Goal: Task Accomplishment & Management: Manage account settings

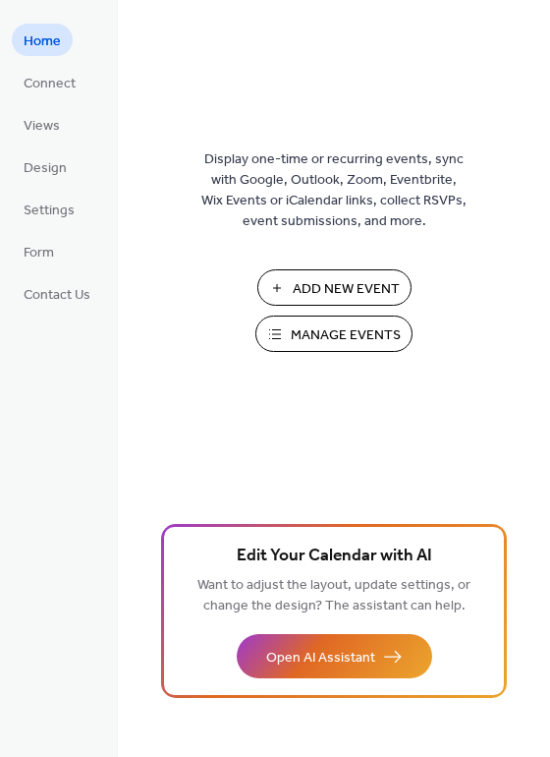
click at [305, 335] on span "Manage Events" at bounding box center [346, 335] width 110 height 21
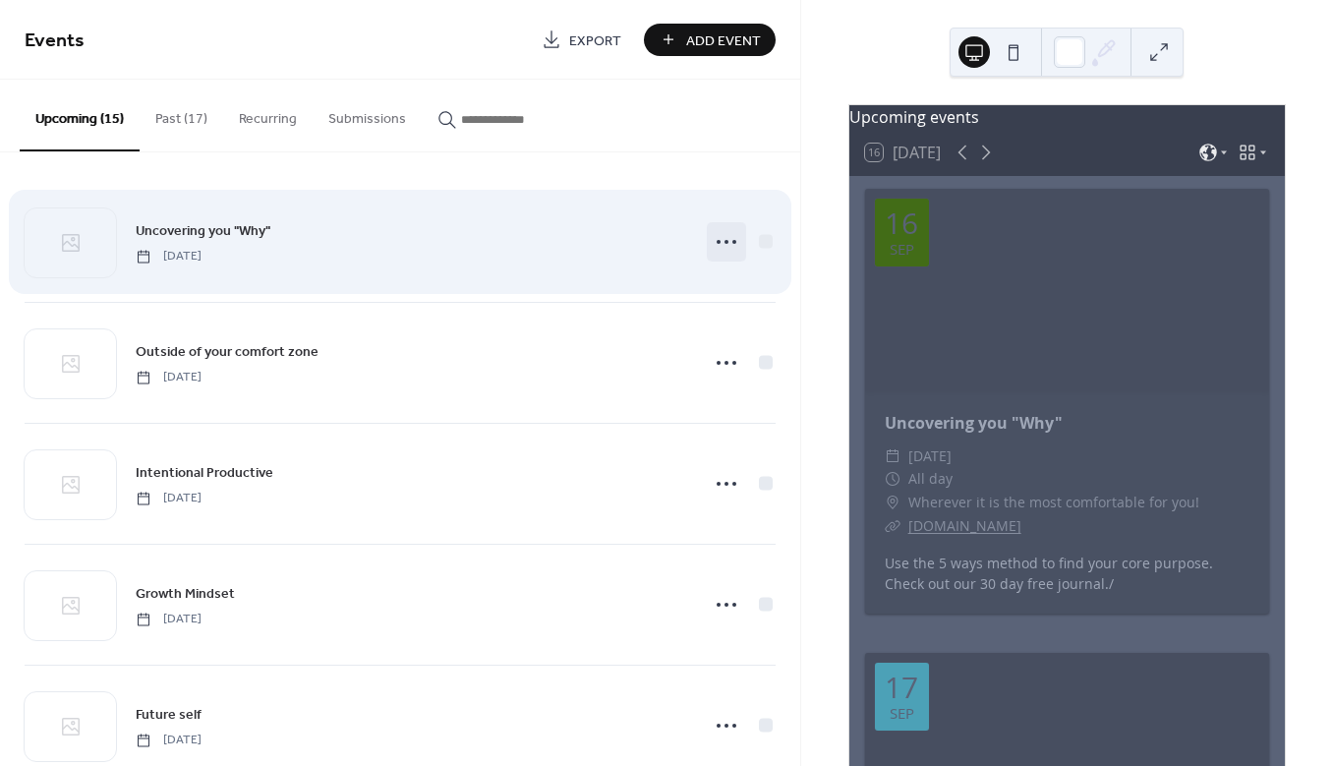
click at [723, 241] on icon at bounding box center [726, 241] width 31 height 31
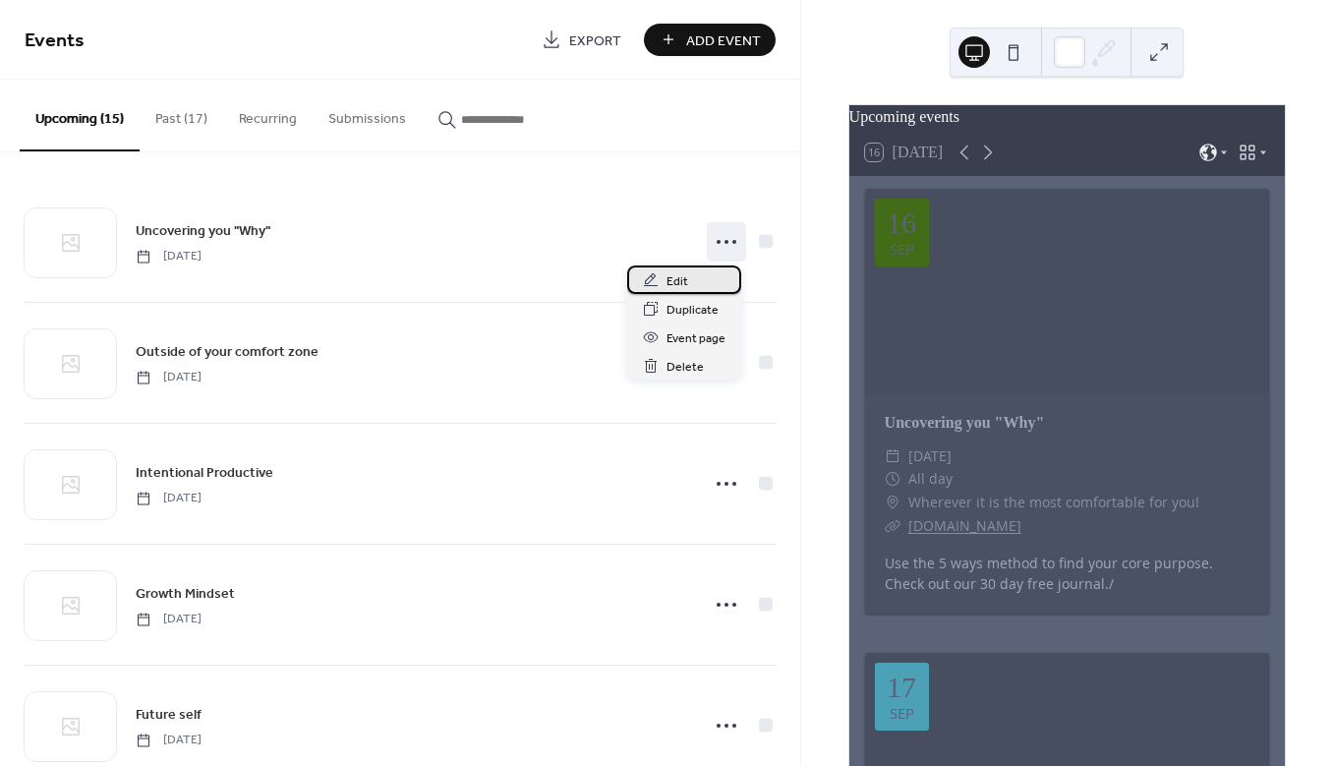
click at [691, 276] on div "Edit" at bounding box center [684, 279] width 114 height 29
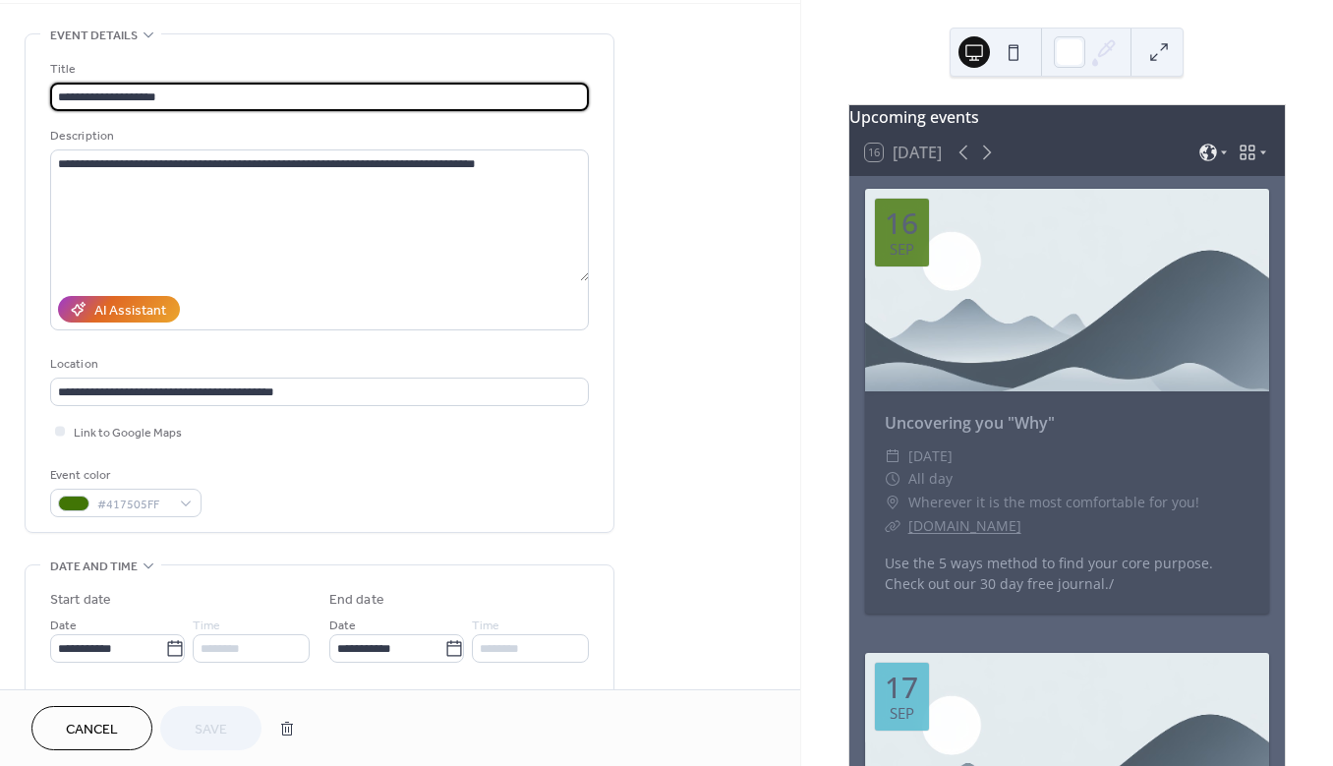
scroll to position [412, 0]
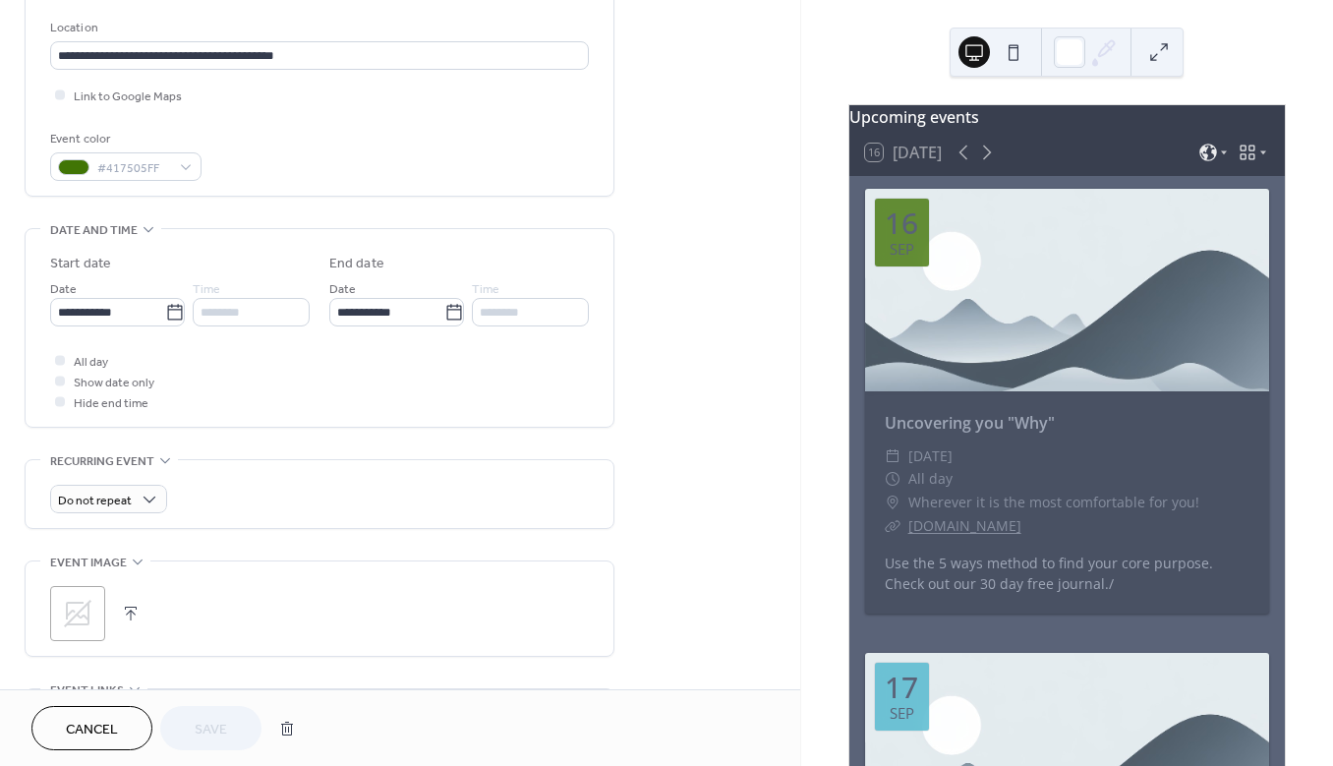
click at [88, 589] on div ";" at bounding box center [77, 613] width 55 height 55
click at [222, 723] on div "Cancel Save" at bounding box center [167, 728] width 273 height 44
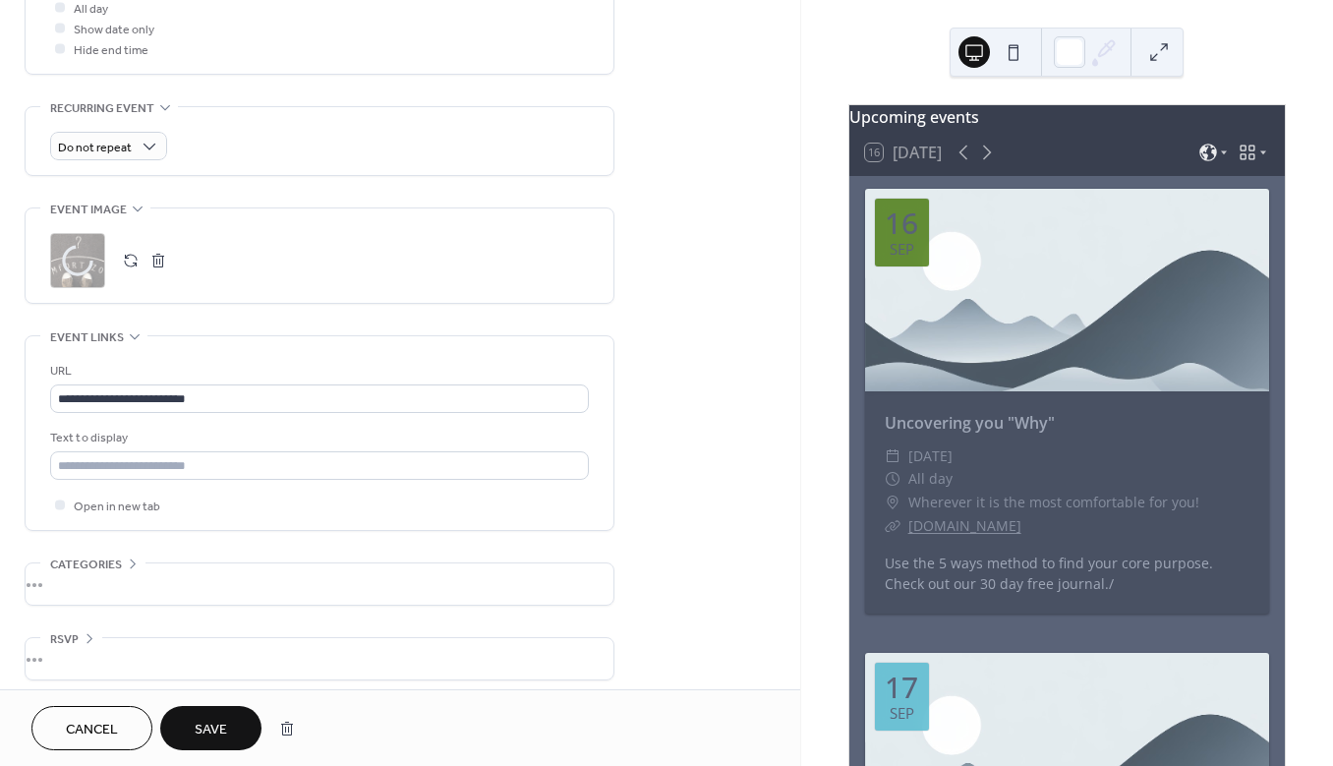
scroll to position [775, 0]
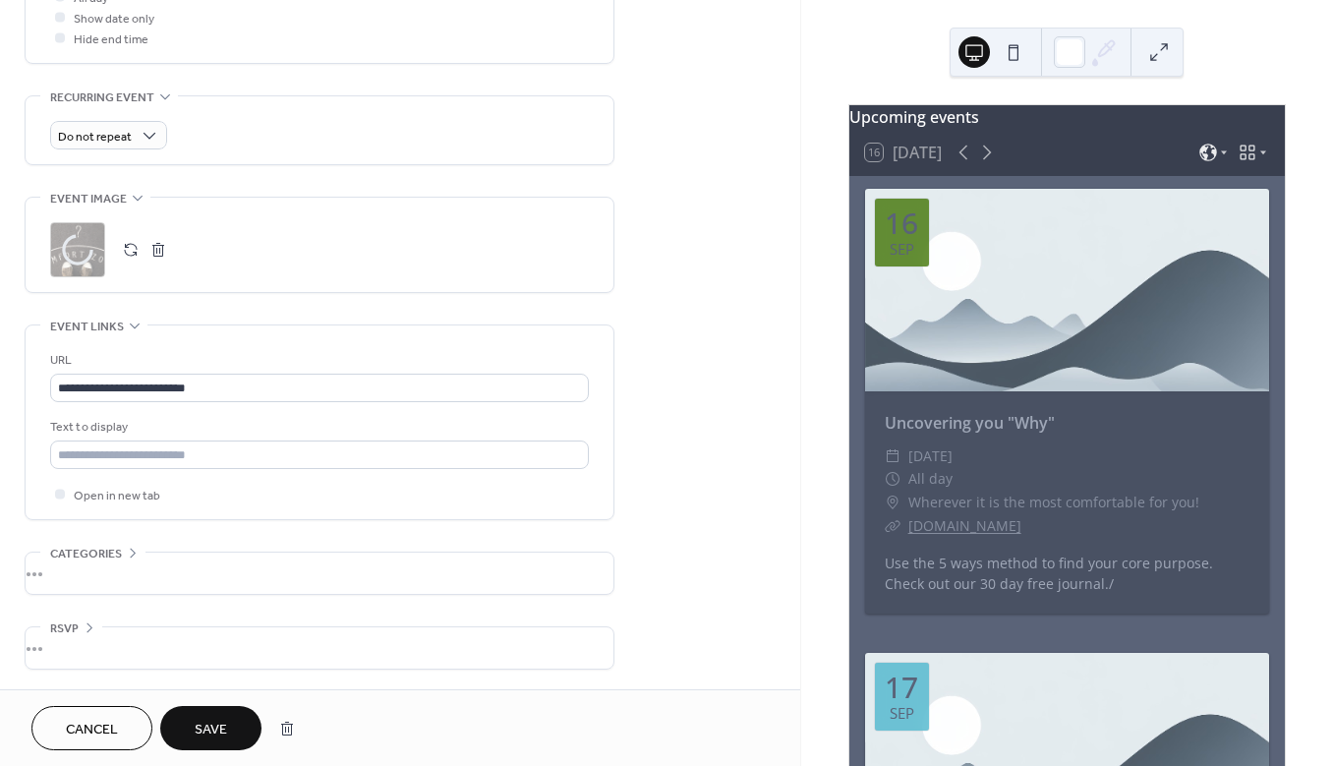
click at [224, 719] on span "Save" at bounding box center [211, 729] width 32 height 21
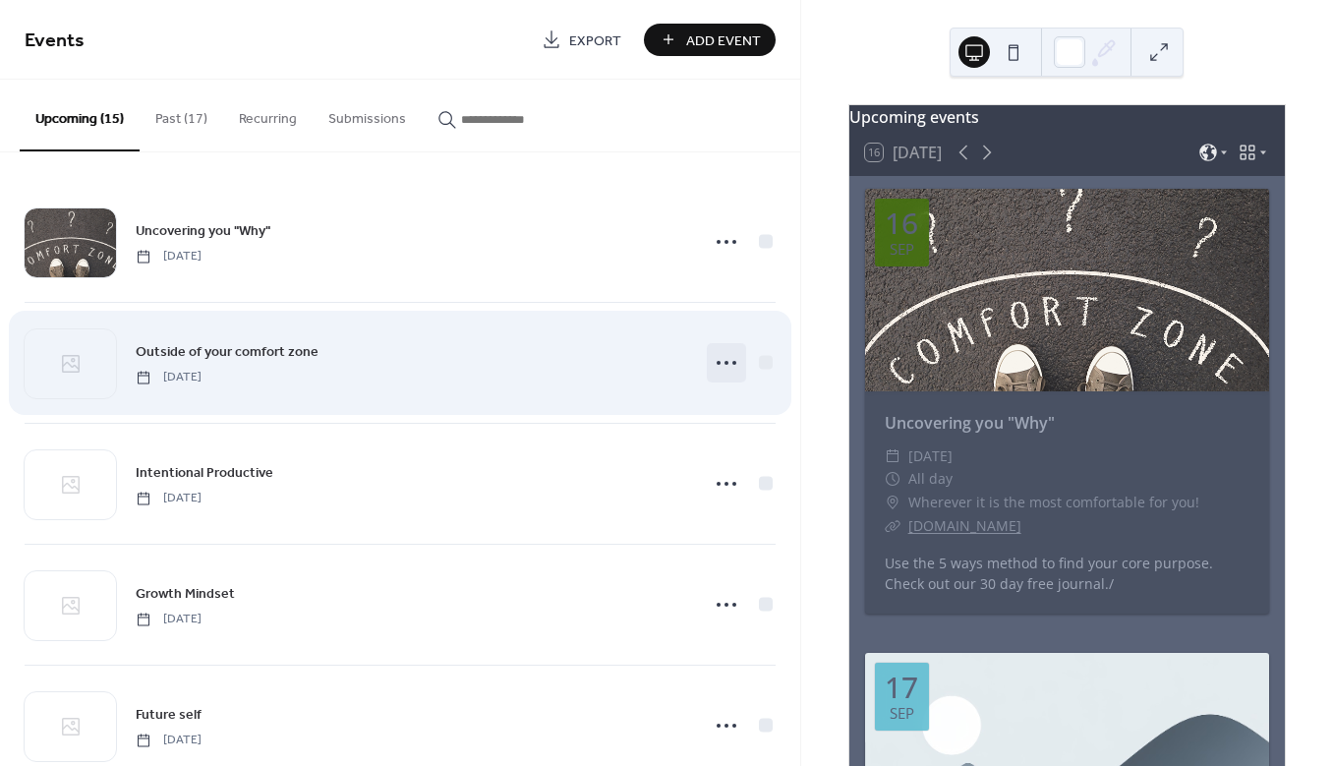
click at [724, 361] on circle at bounding box center [726, 363] width 4 height 4
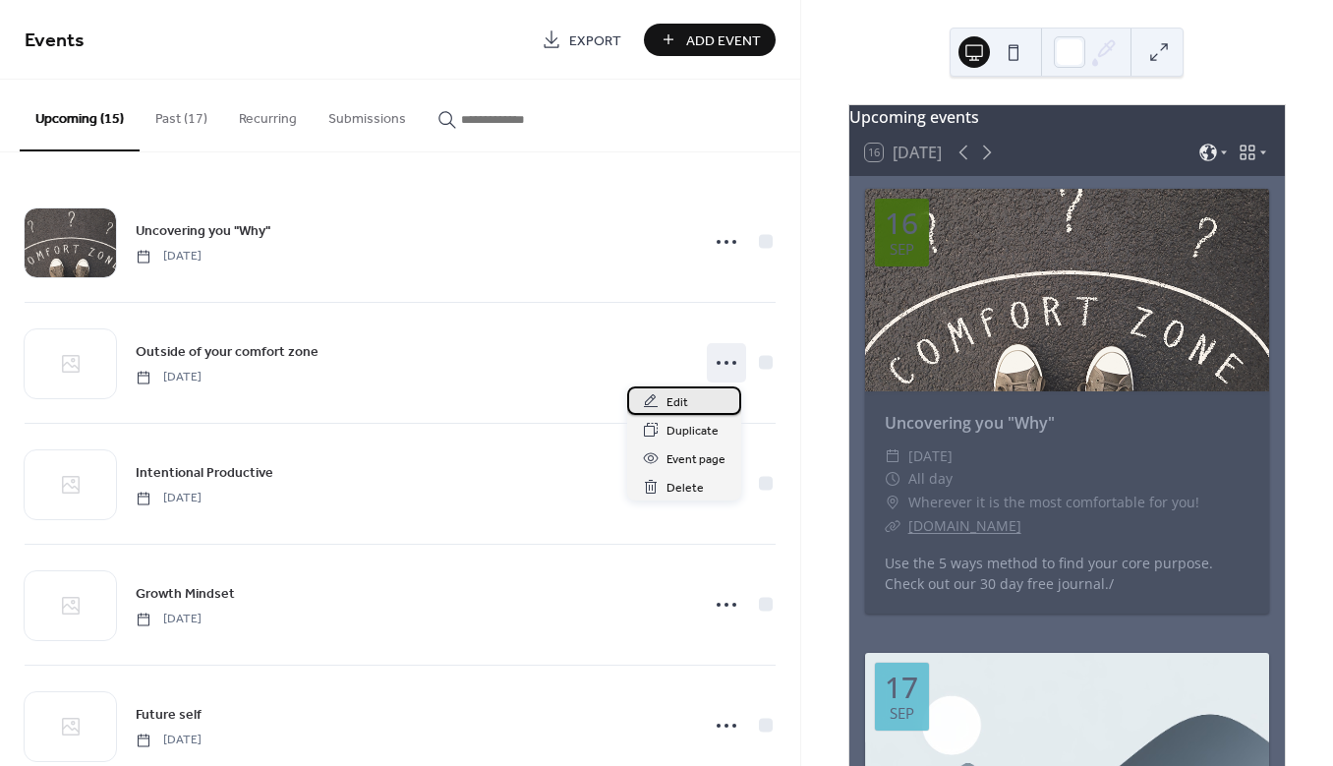
click at [658, 409] on div "Edit" at bounding box center [684, 400] width 114 height 29
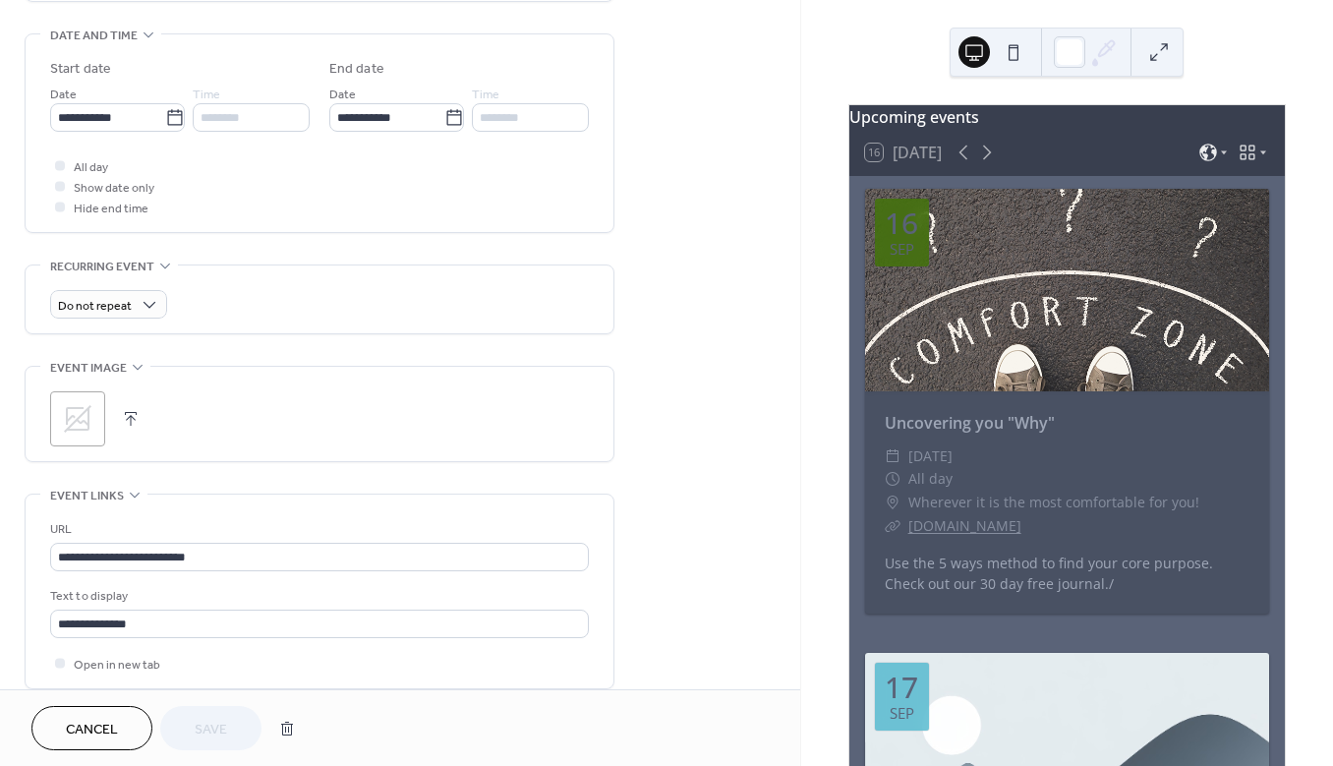
scroll to position [775, 0]
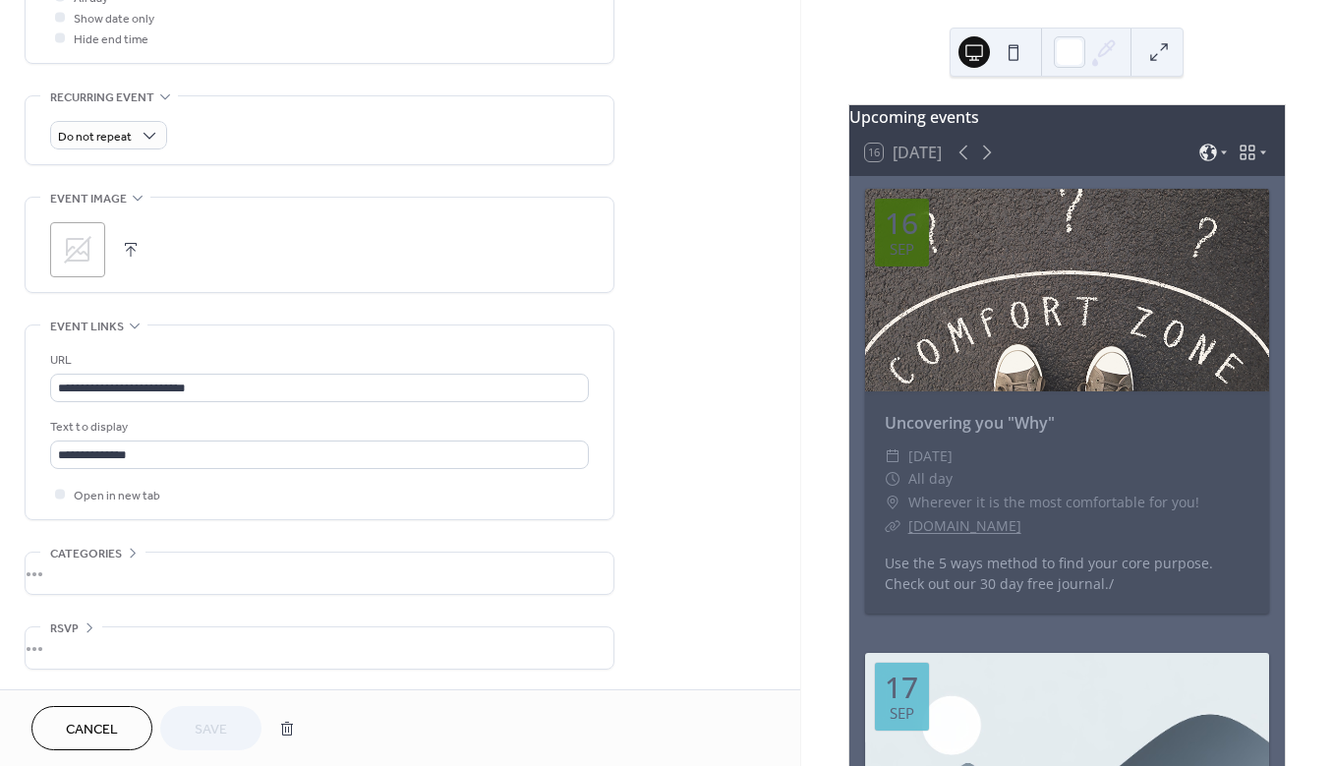
click at [79, 250] on icon at bounding box center [77, 249] width 31 height 31
click at [220, 725] on span "Save" at bounding box center [211, 729] width 32 height 21
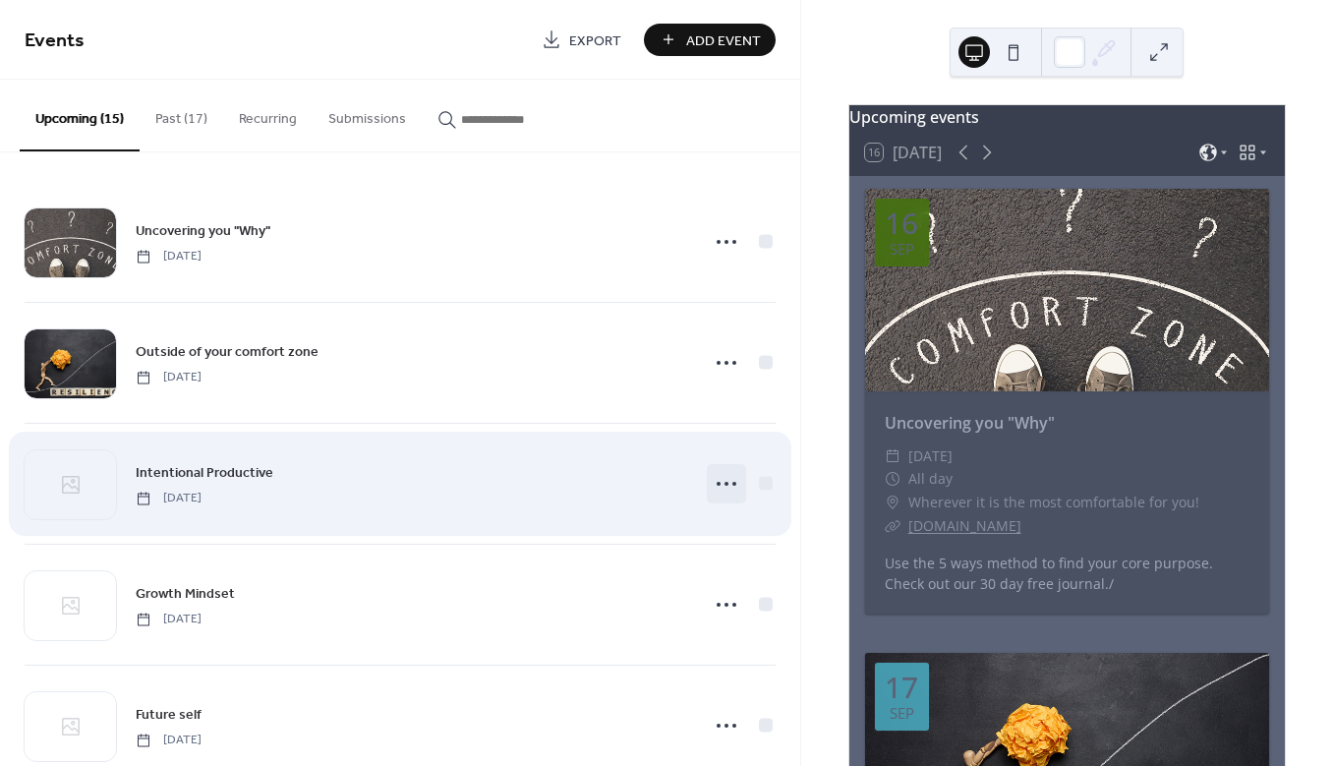
click at [717, 487] on icon at bounding box center [726, 483] width 31 height 31
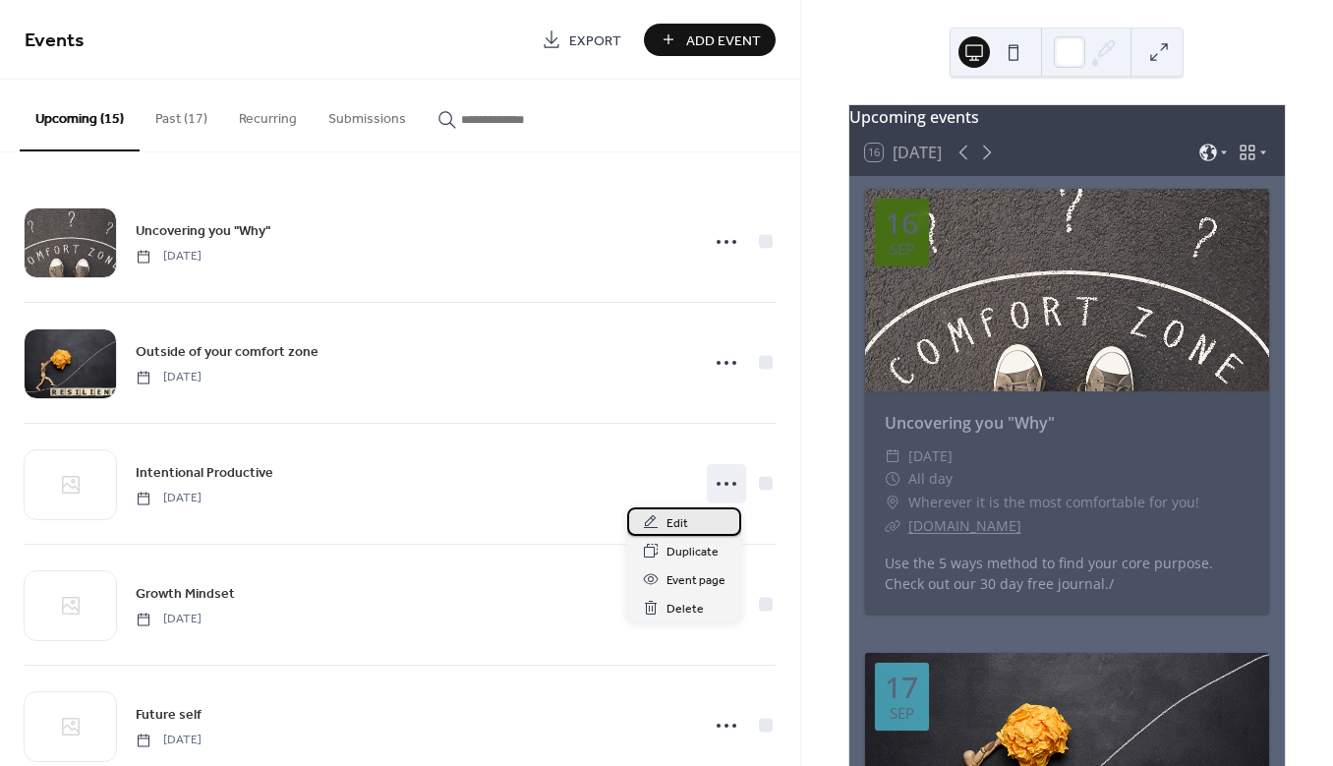
click at [689, 519] on div "Edit" at bounding box center [684, 521] width 114 height 29
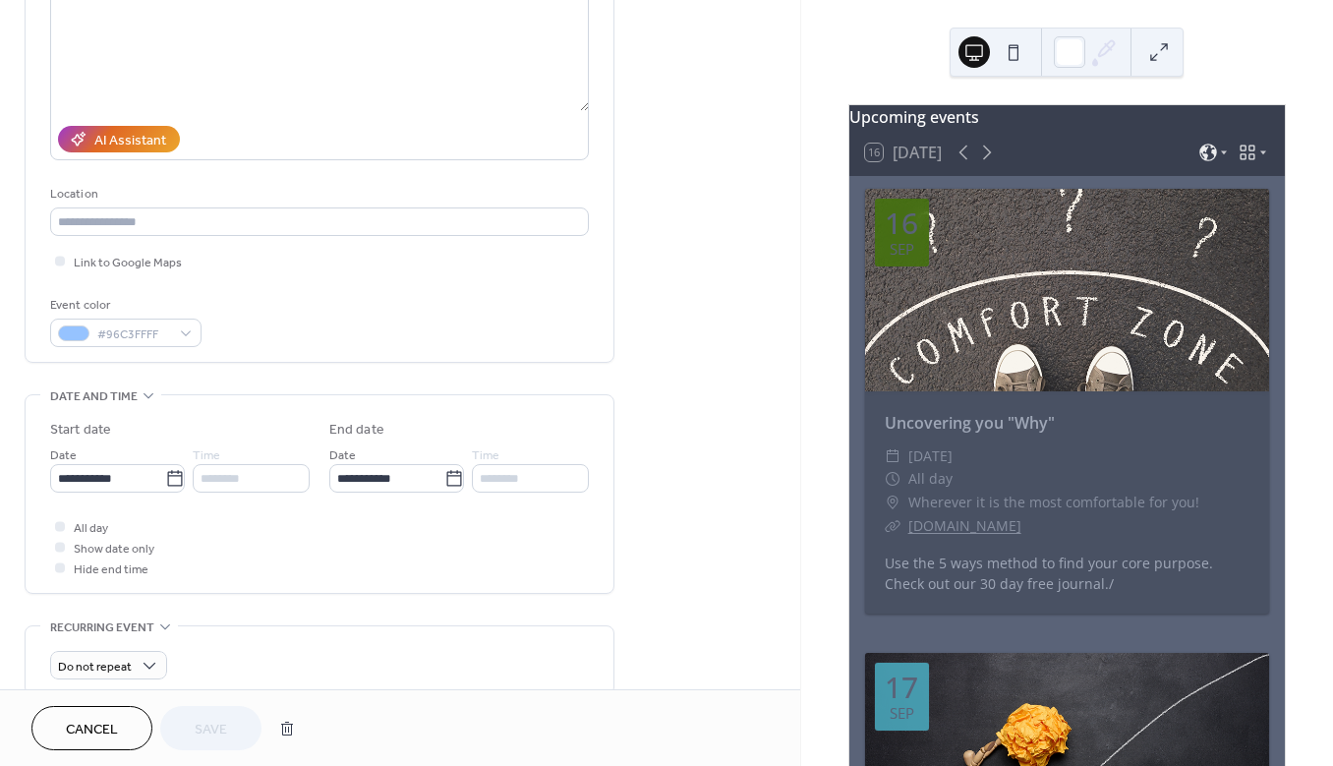
scroll to position [449, 0]
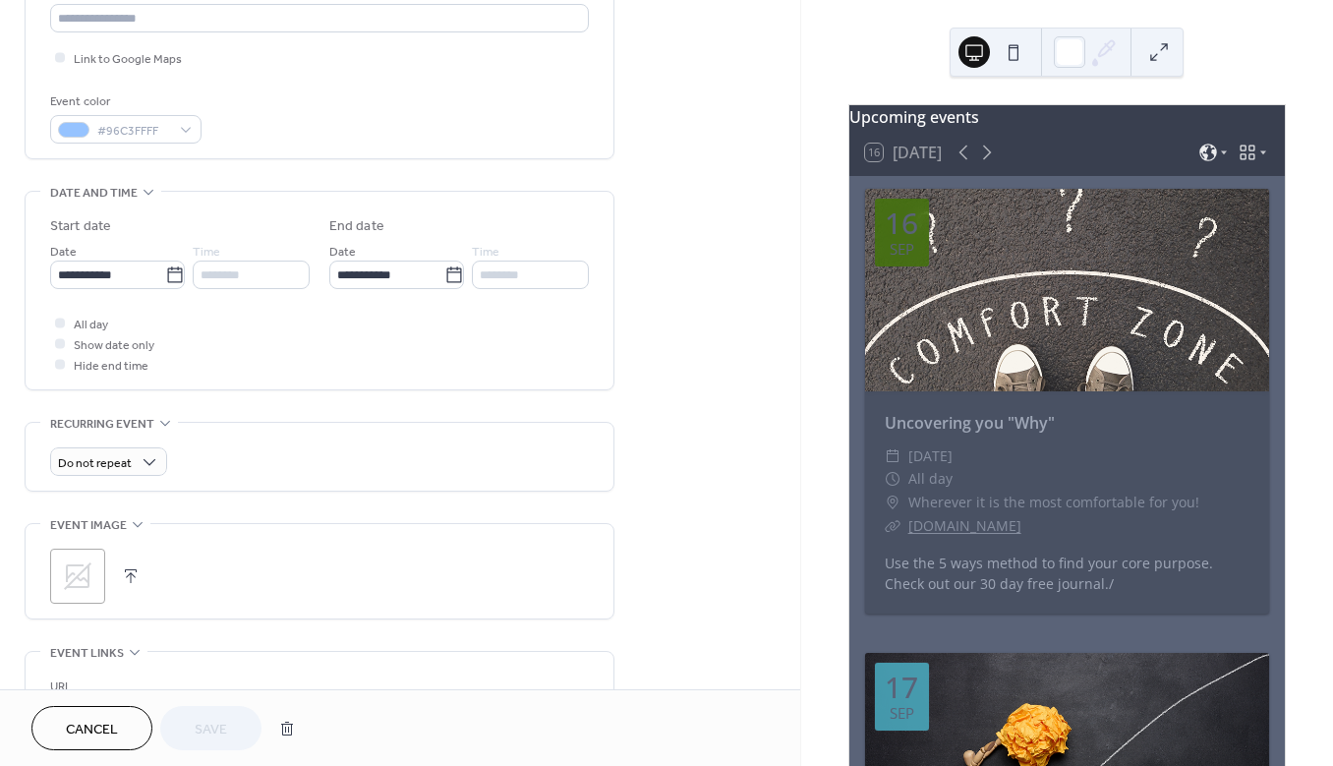
click at [86, 570] on icon at bounding box center [77, 575] width 31 height 31
click at [194, 726] on button "Save" at bounding box center [210, 728] width 101 height 44
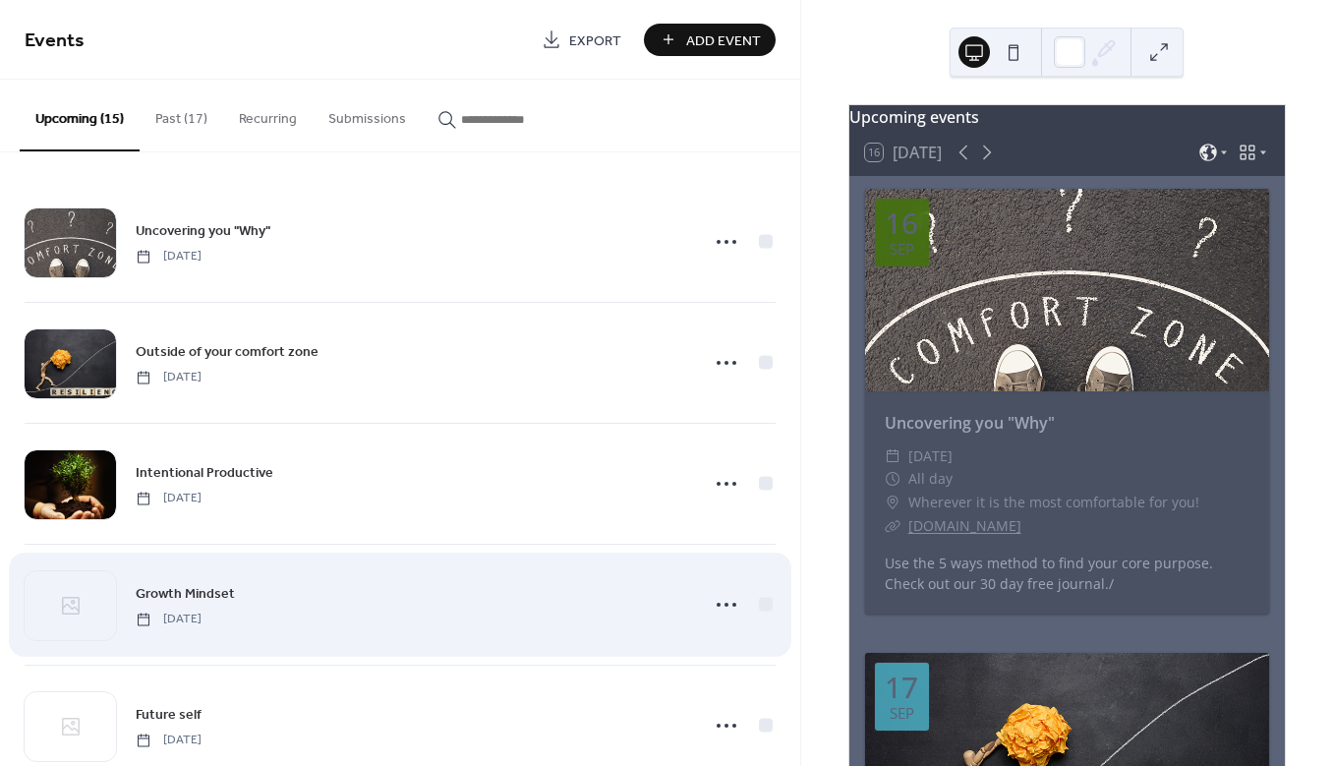
click at [154, 575] on div "Growth Mindset [DATE]" at bounding box center [400, 604] width 751 height 120
click at [59, 590] on div at bounding box center [70, 605] width 91 height 69
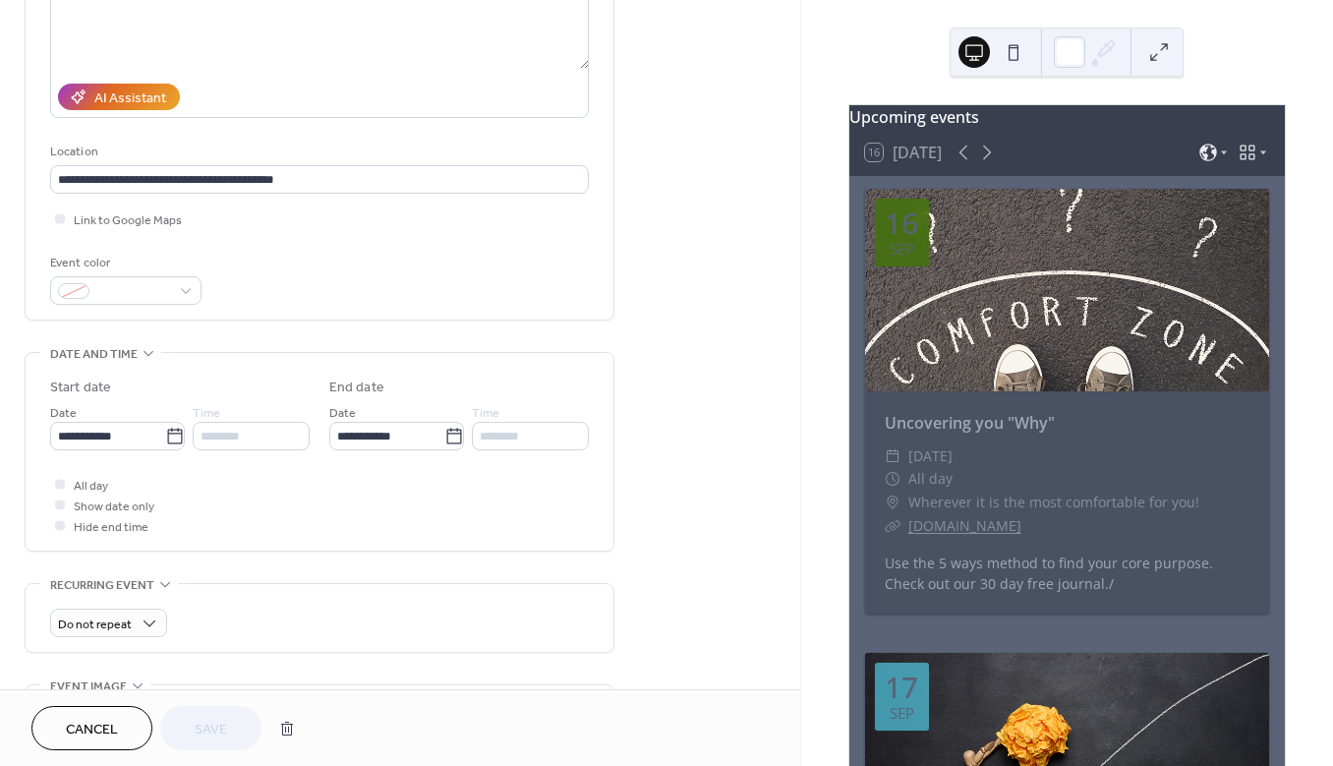
scroll to position [365, 0]
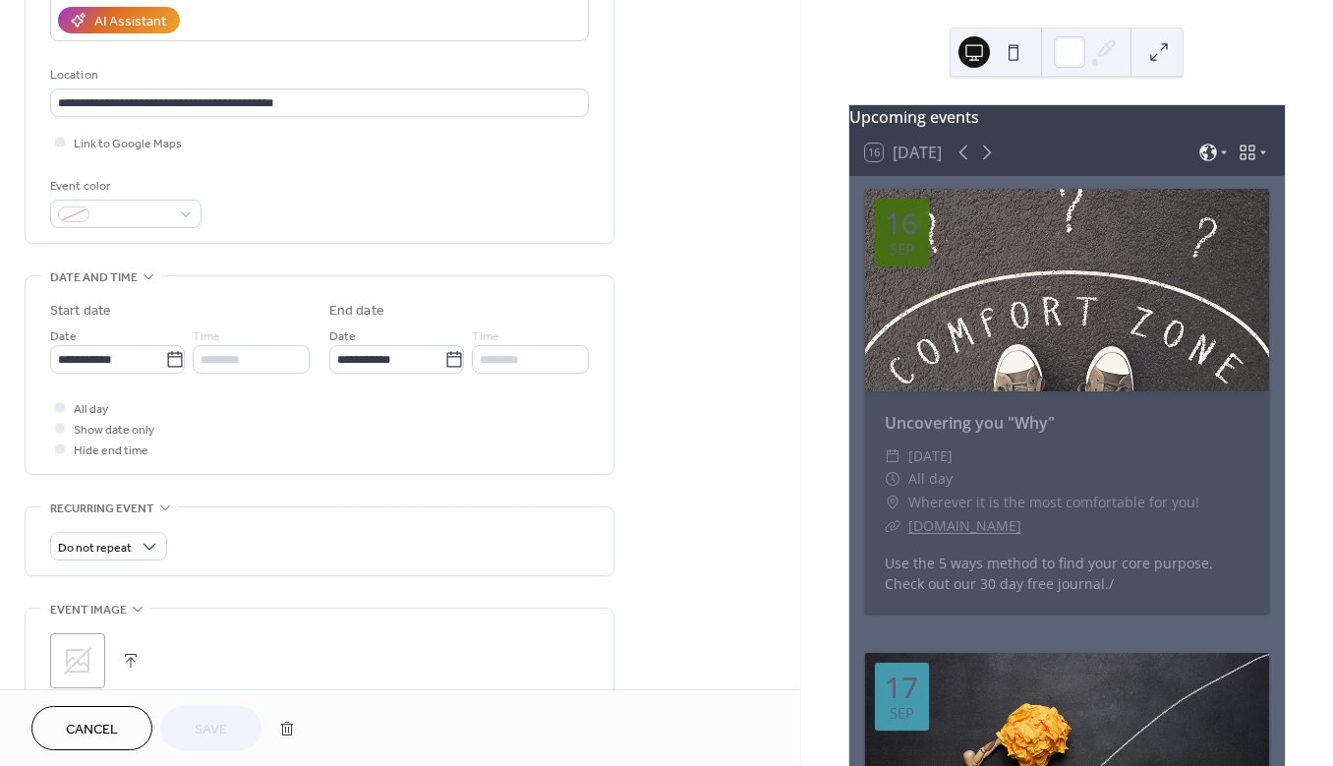
click at [100, 644] on div ";" at bounding box center [77, 660] width 55 height 55
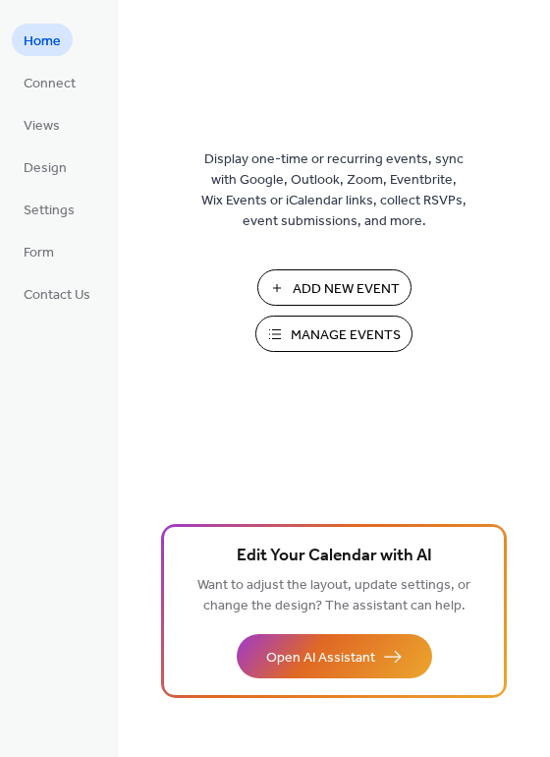
click at [318, 329] on span "Manage Events" at bounding box center [346, 335] width 110 height 21
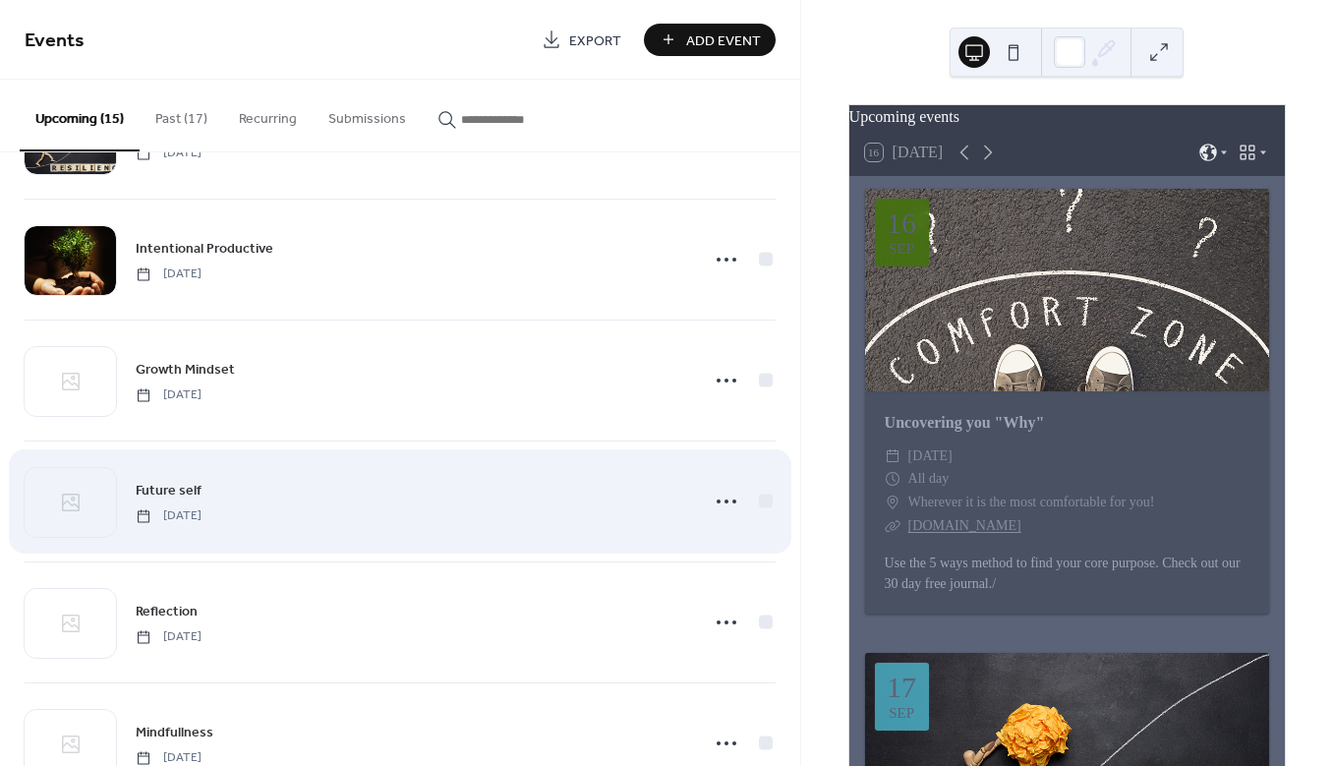
scroll to position [347, 0]
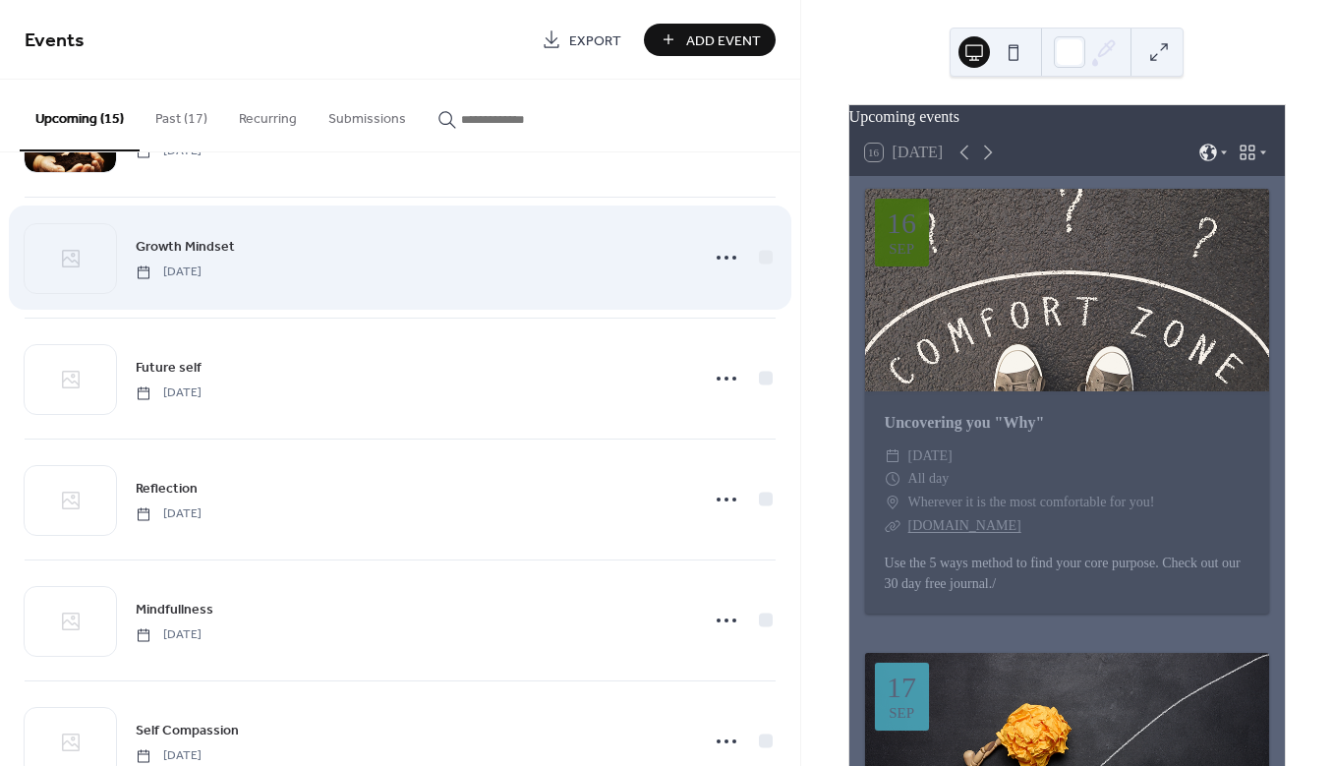
click at [294, 252] on div "Growth Mindset [DATE]" at bounding box center [411, 257] width 550 height 44
click at [75, 238] on div at bounding box center [70, 258] width 91 height 69
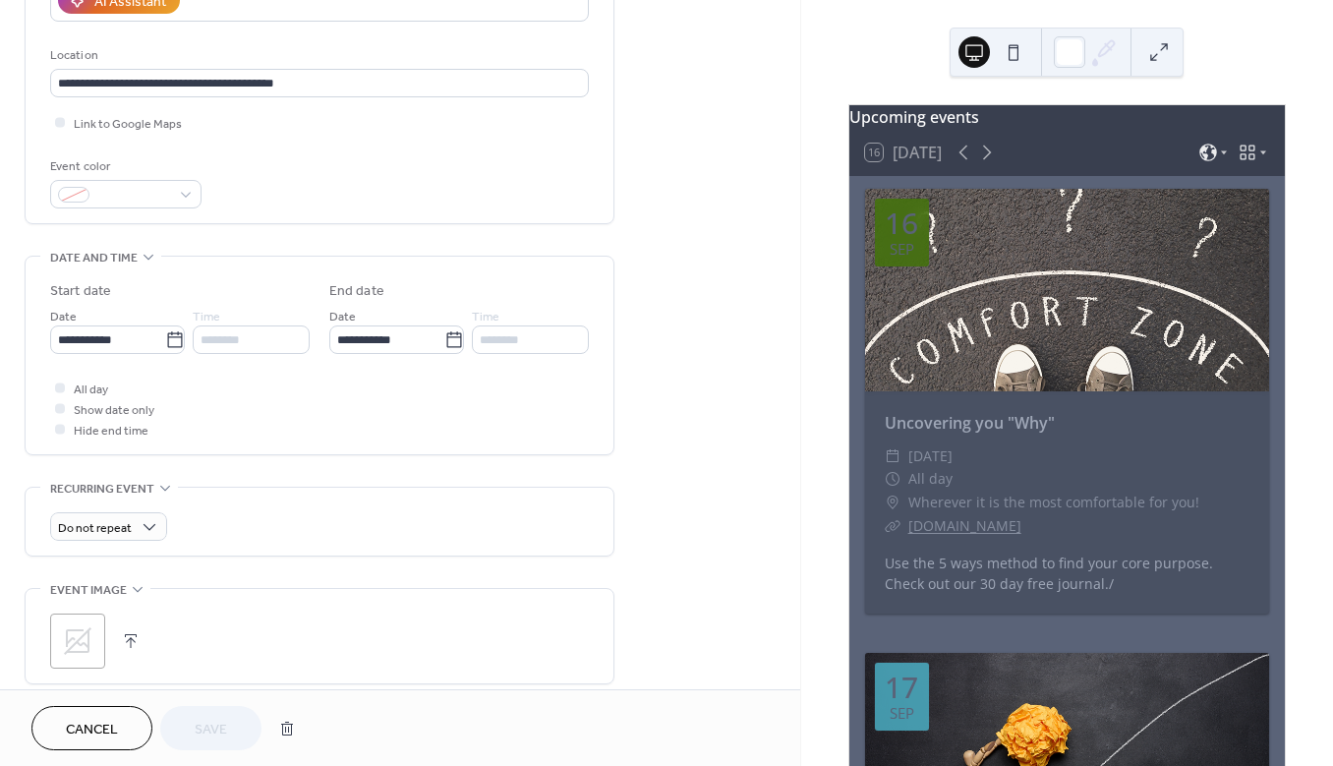
scroll to position [388, 0]
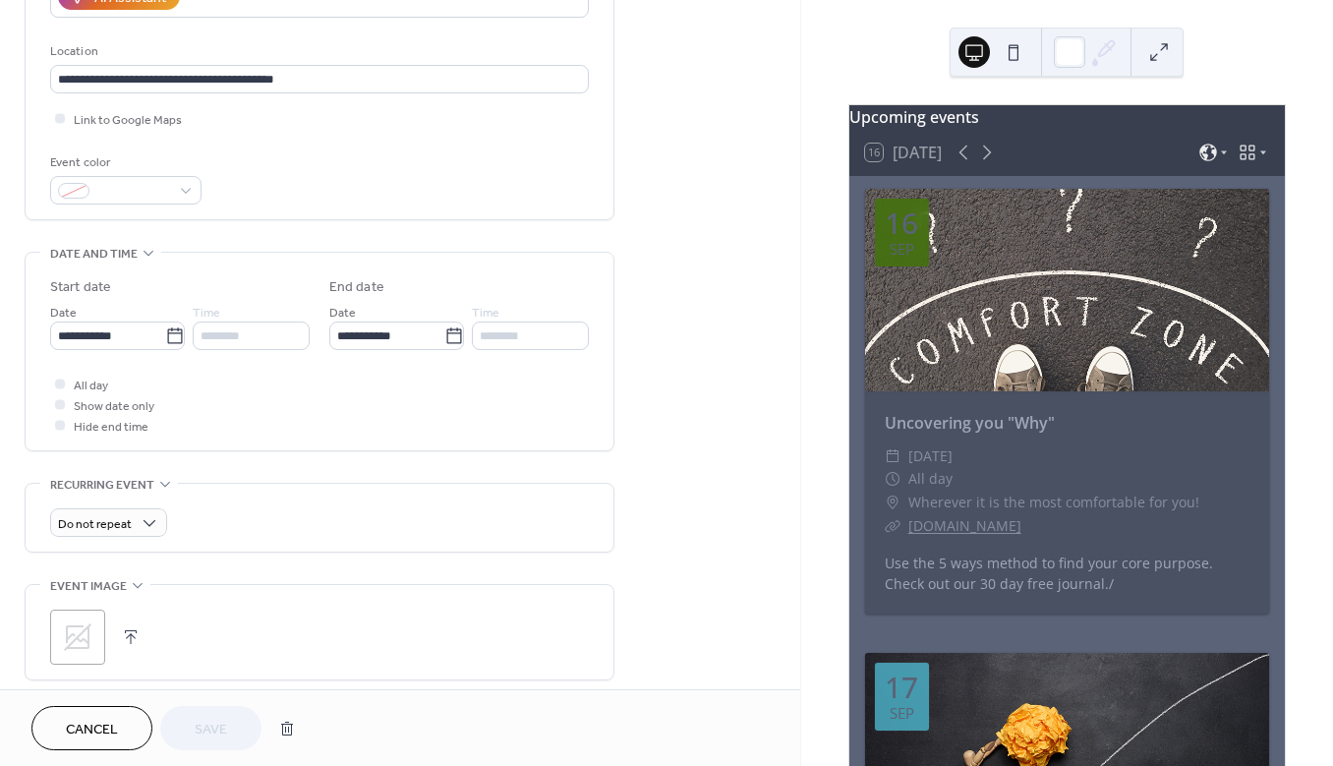
click at [92, 614] on div ";" at bounding box center [77, 636] width 55 height 55
click at [237, 716] on button "Save" at bounding box center [210, 728] width 101 height 44
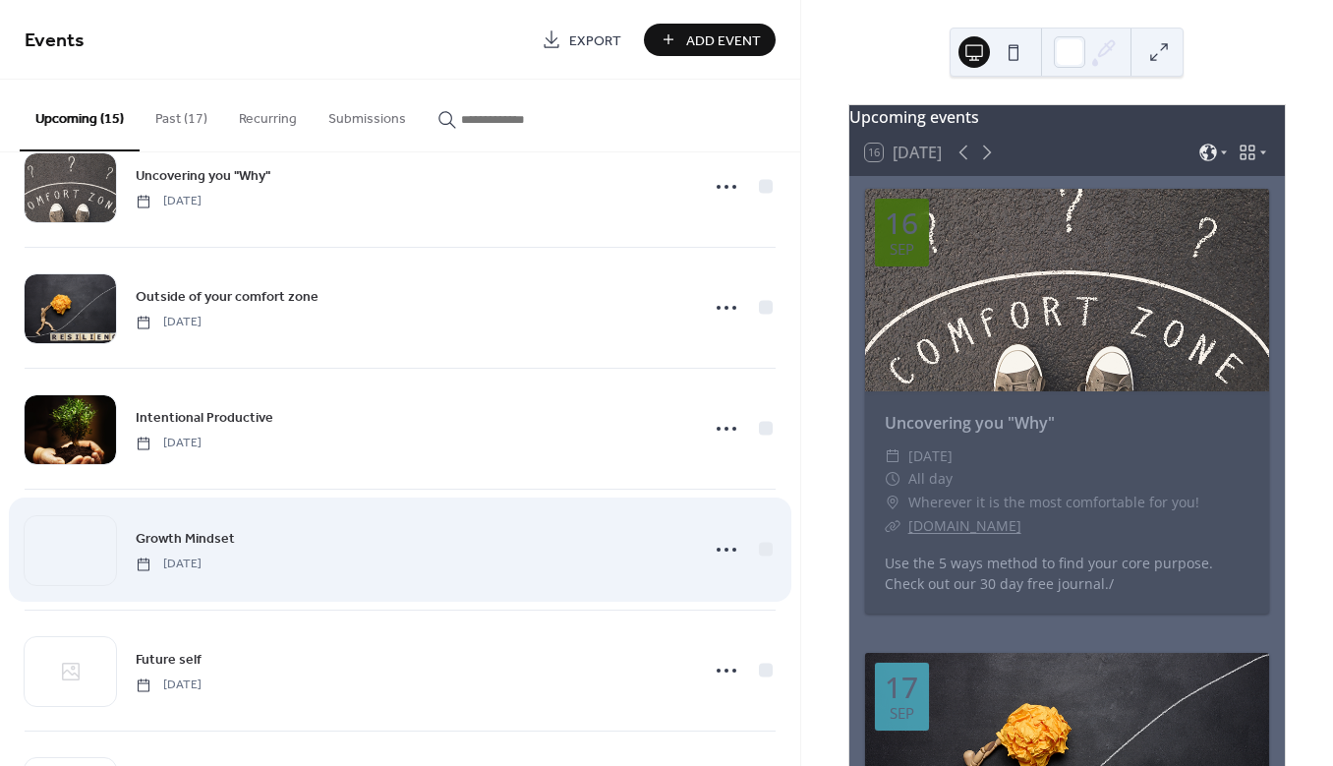
scroll to position [202, 0]
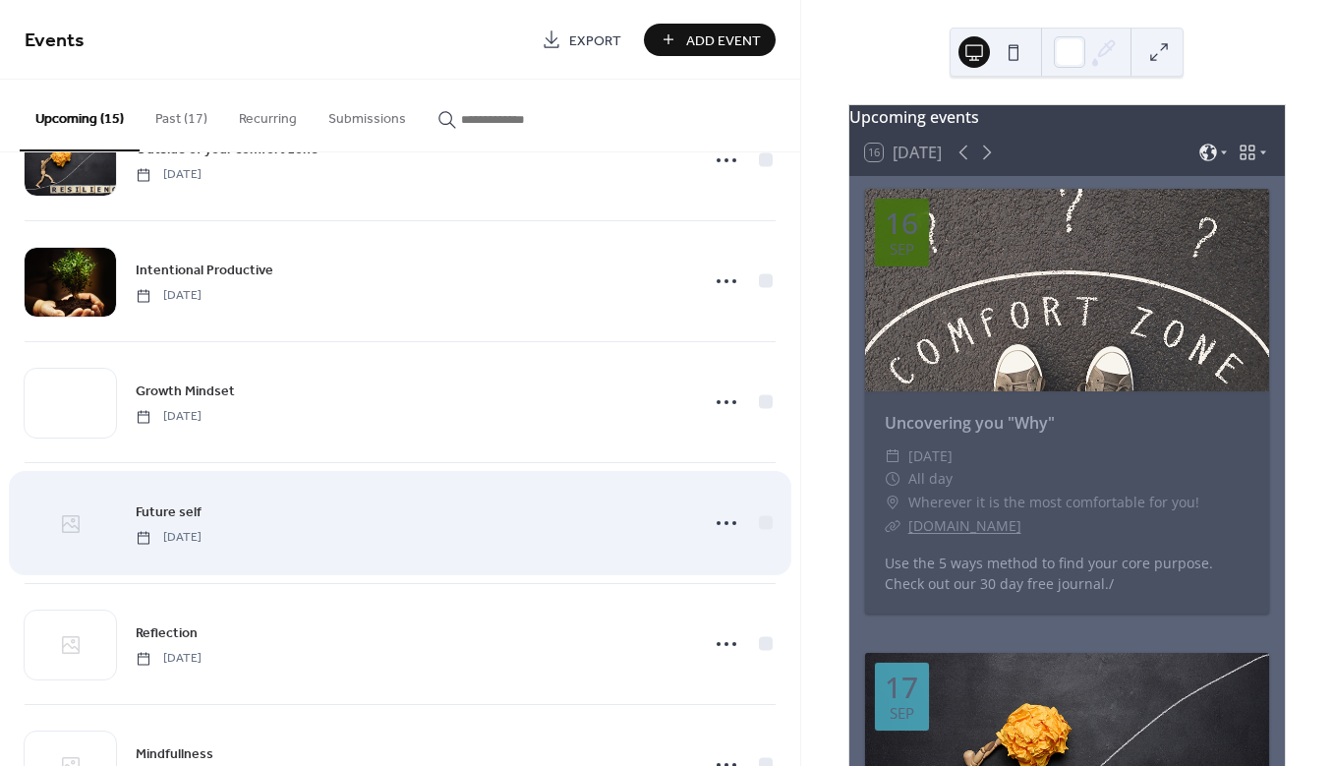
click at [46, 527] on div at bounding box center [70, 523] width 91 height 69
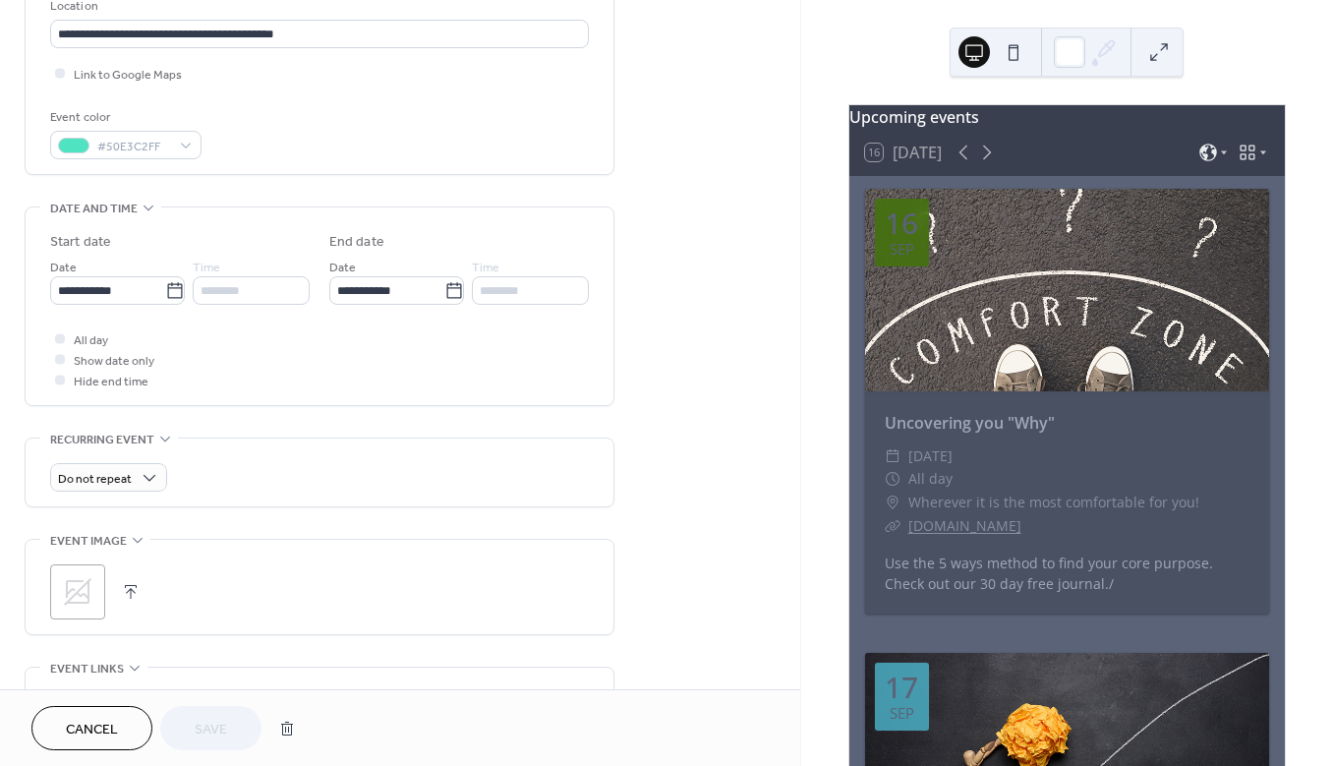
scroll to position [486, 0]
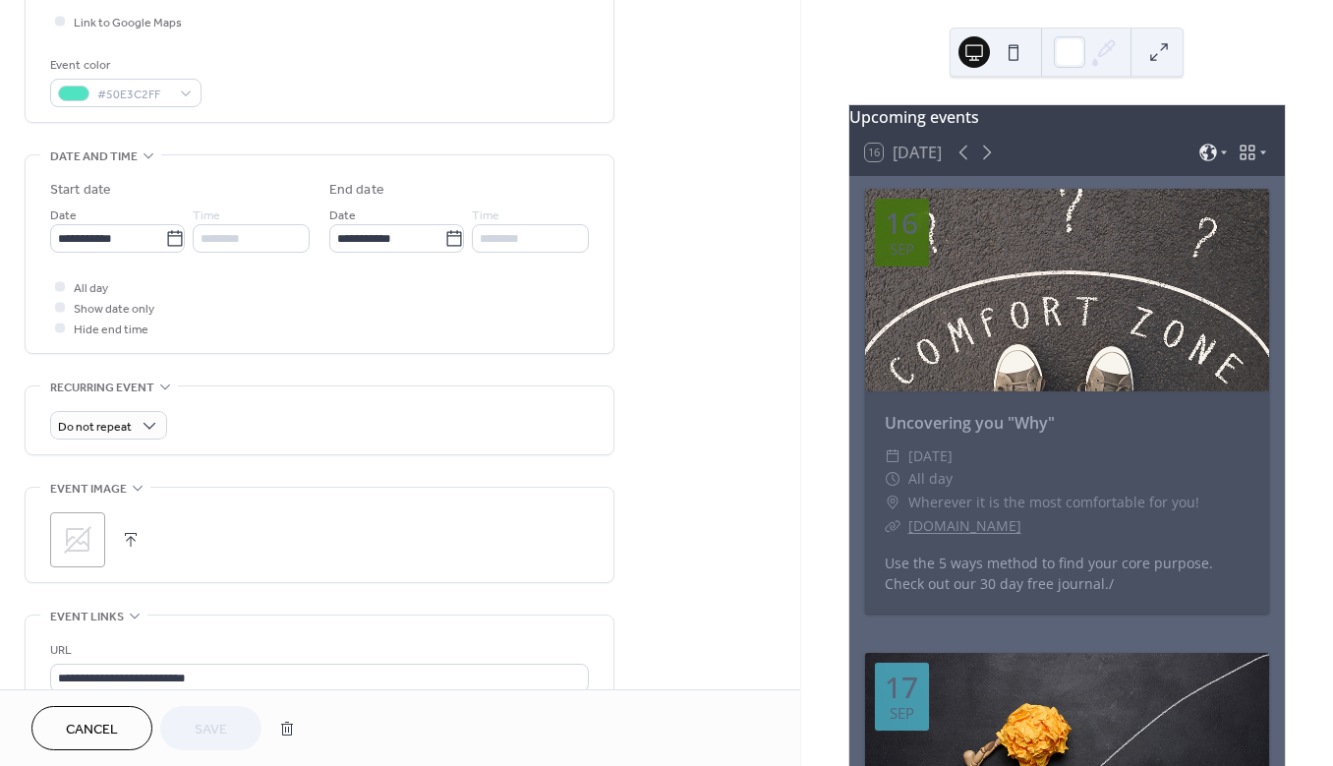
click at [78, 541] on icon at bounding box center [78, 540] width 28 height 28
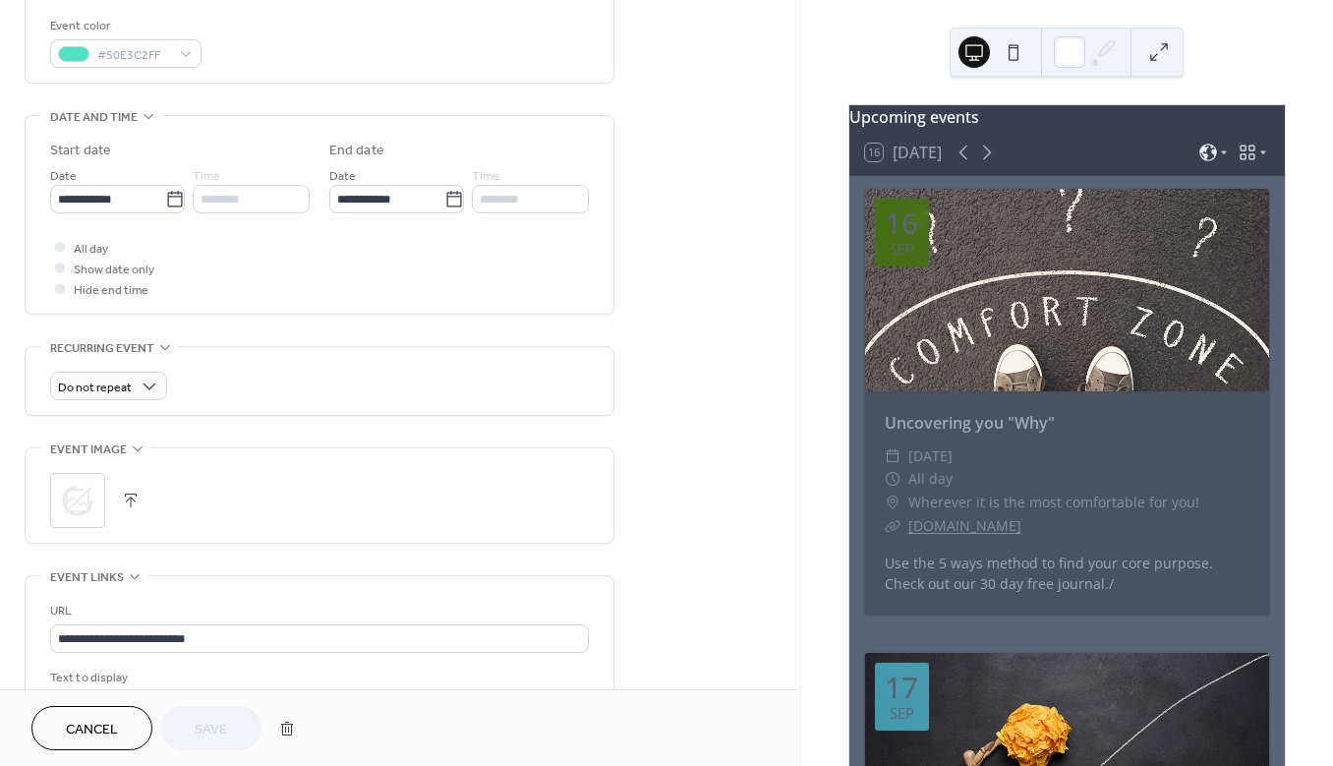
scroll to position [581, 0]
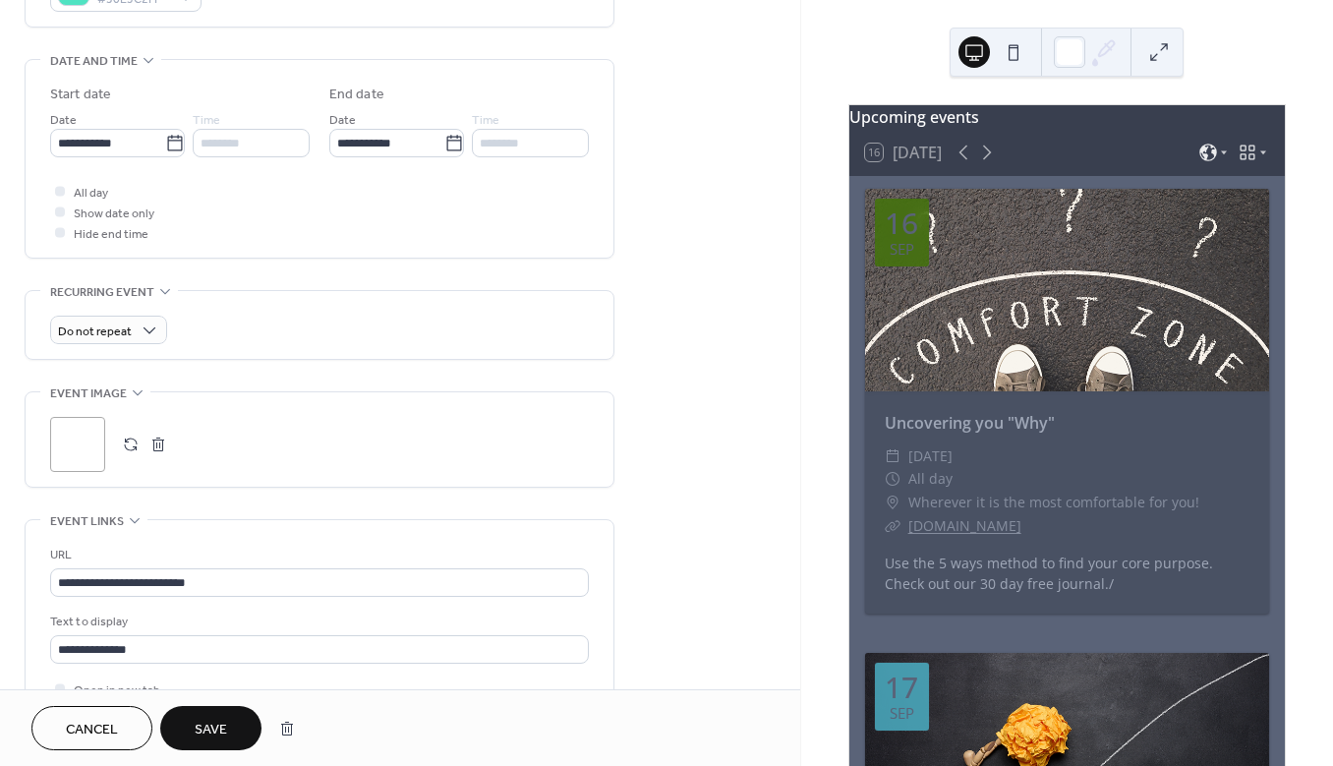
click at [220, 720] on span "Save" at bounding box center [211, 729] width 32 height 21
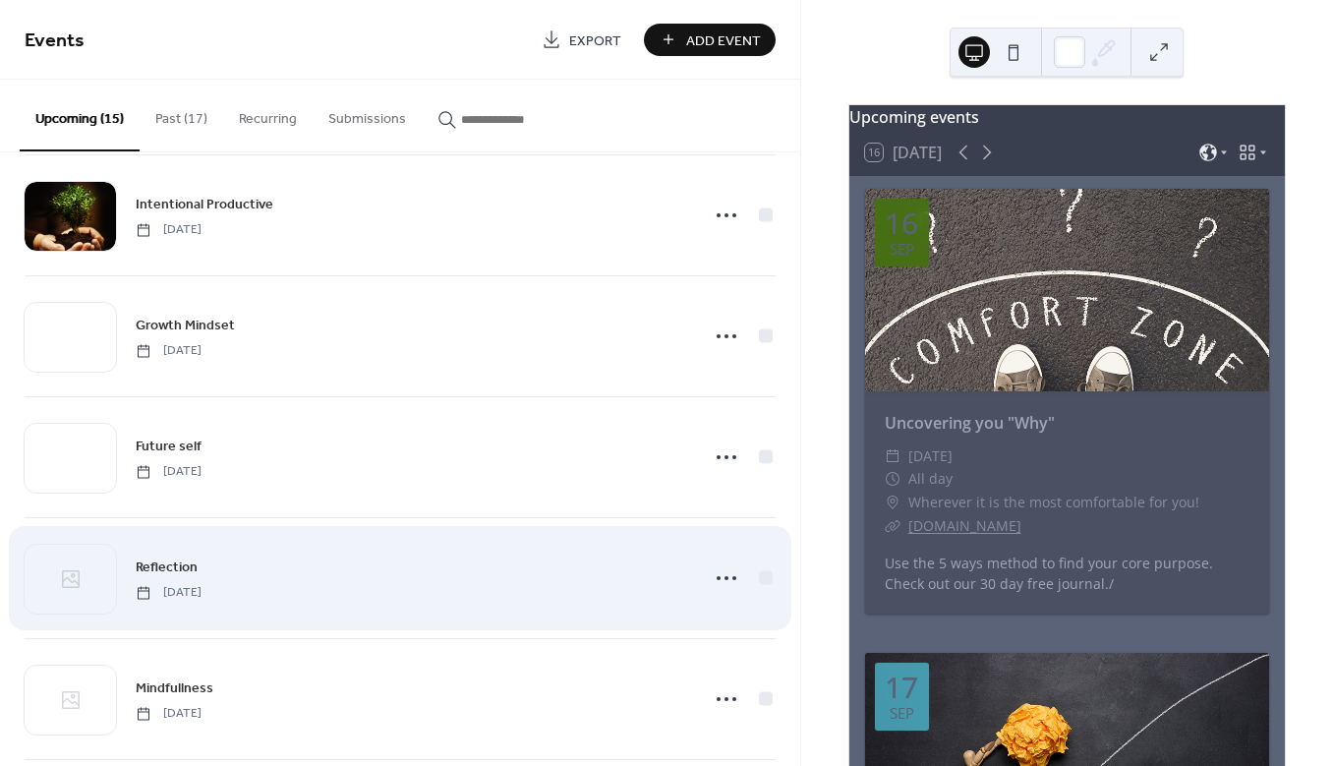
scroll to position [286, 0]
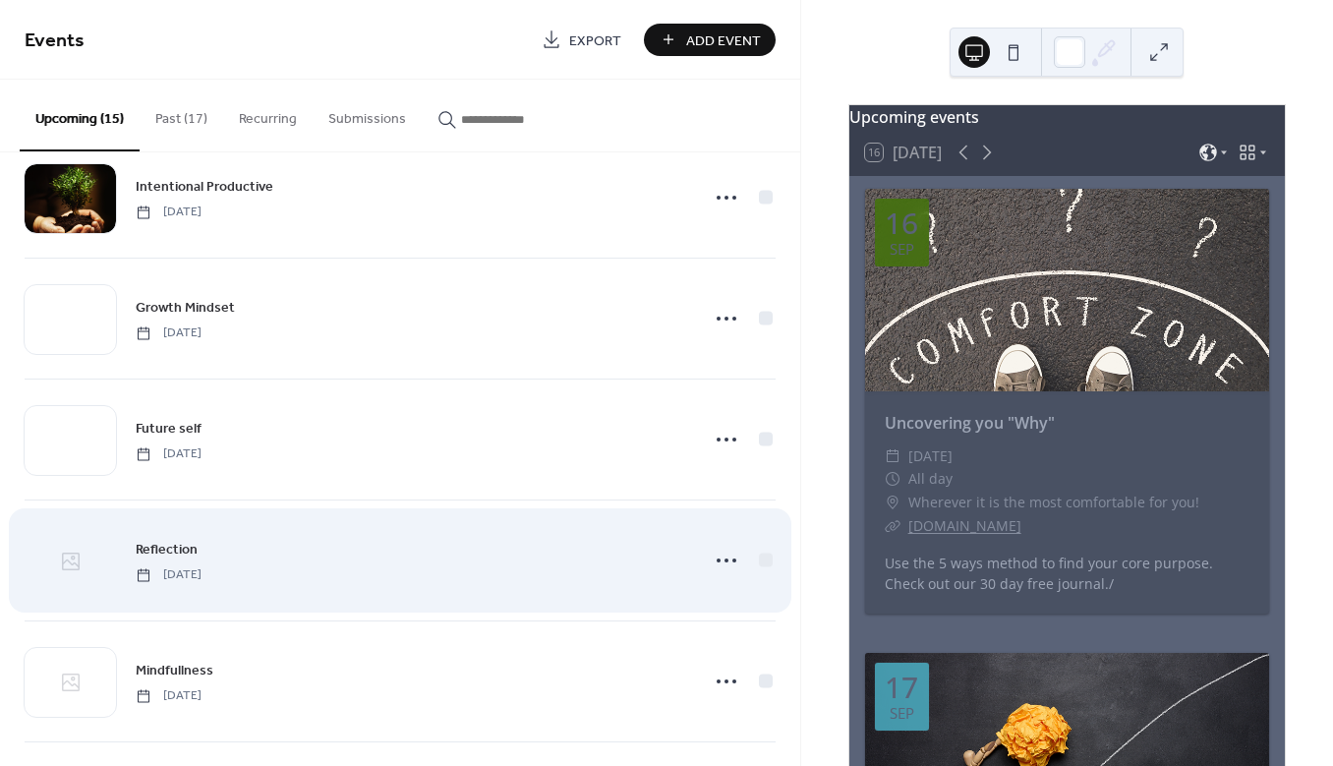
click at [102, 549] on div at bounding box center [70, 561] width 91 height 69
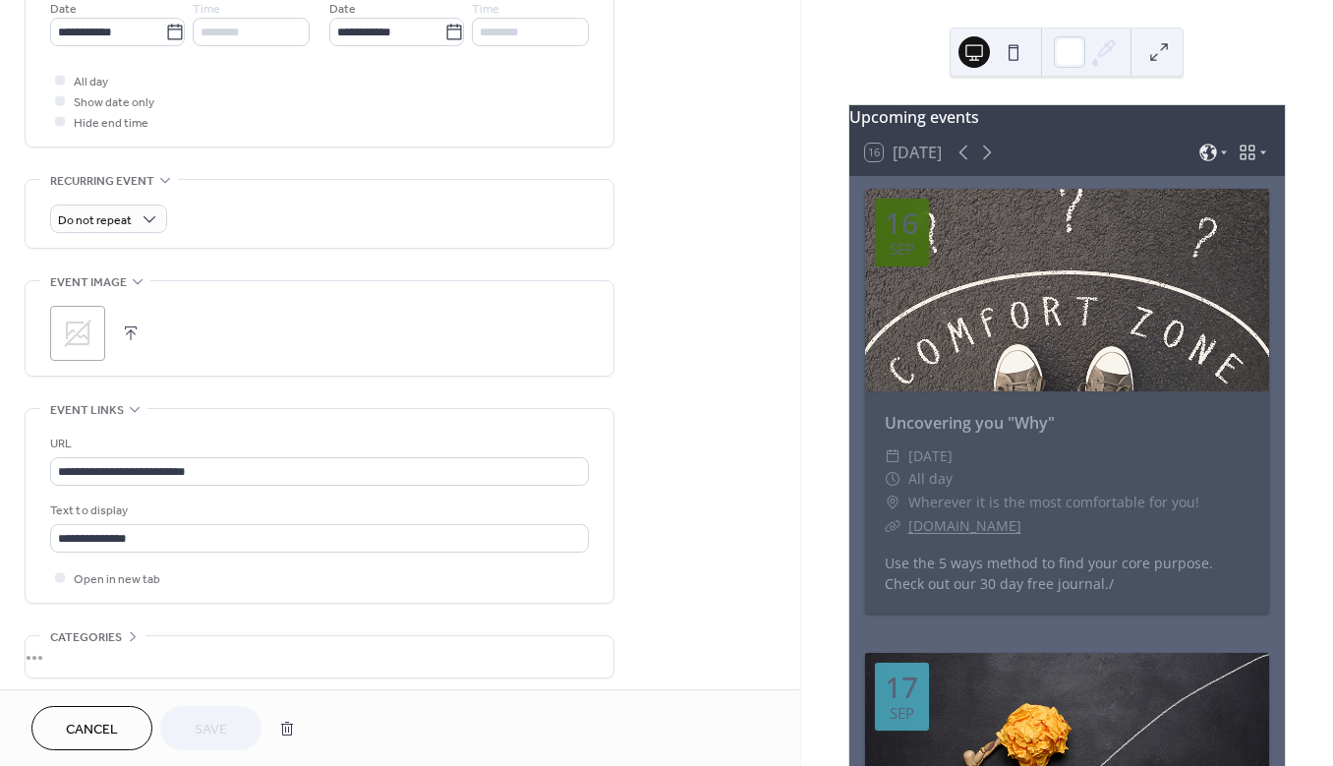
scroll to position [775, 0]
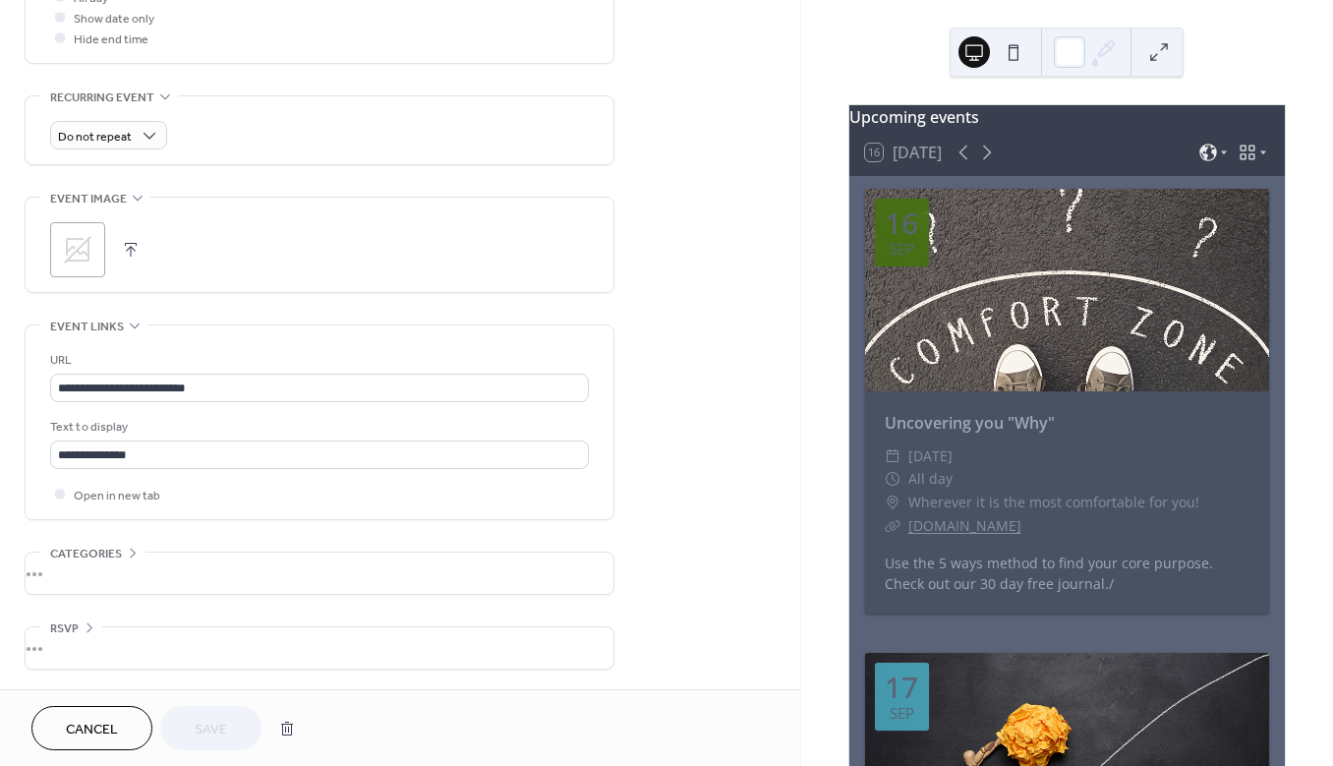
click at [82, 244] on icon at bounding box center [78, 250] width 28 height 28
click at [194, 726] on button "Save" at bounding box center [210, 728] width 101 height 44
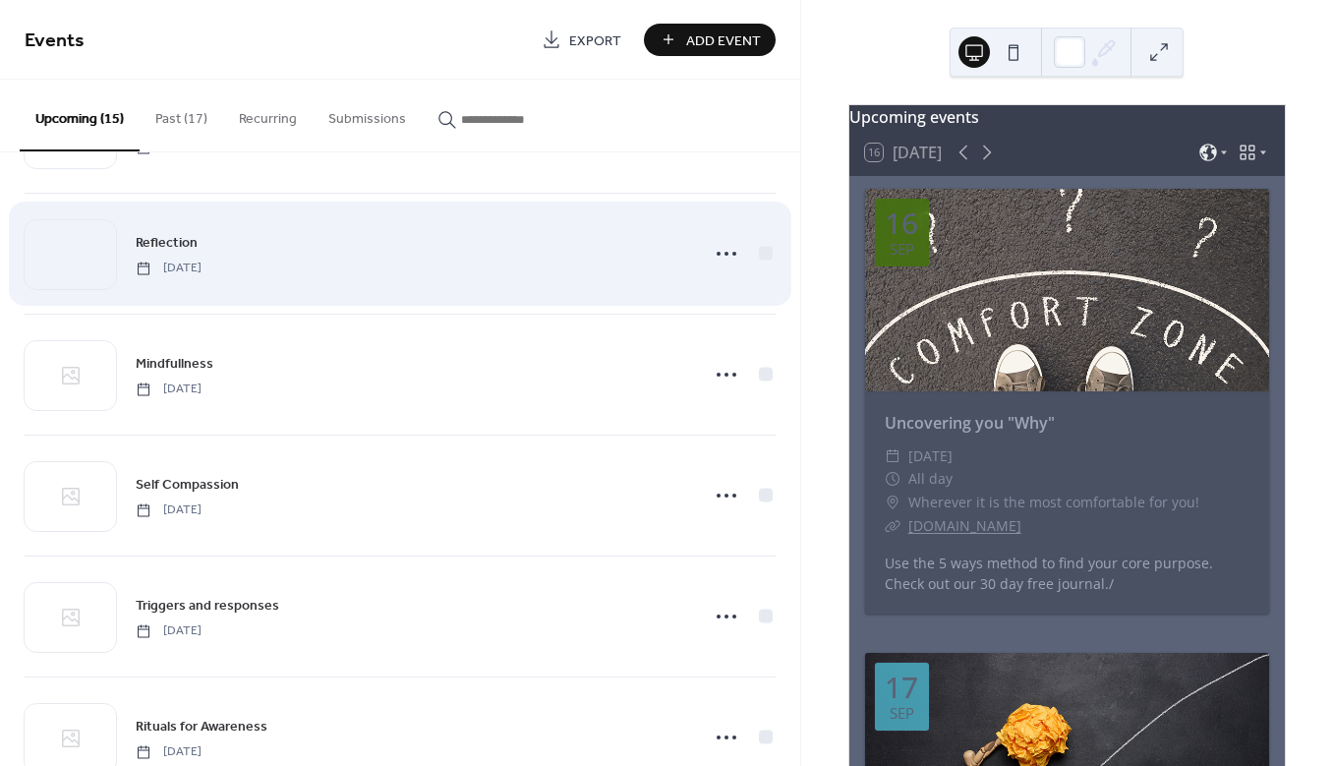
scroll to position [574, 0]
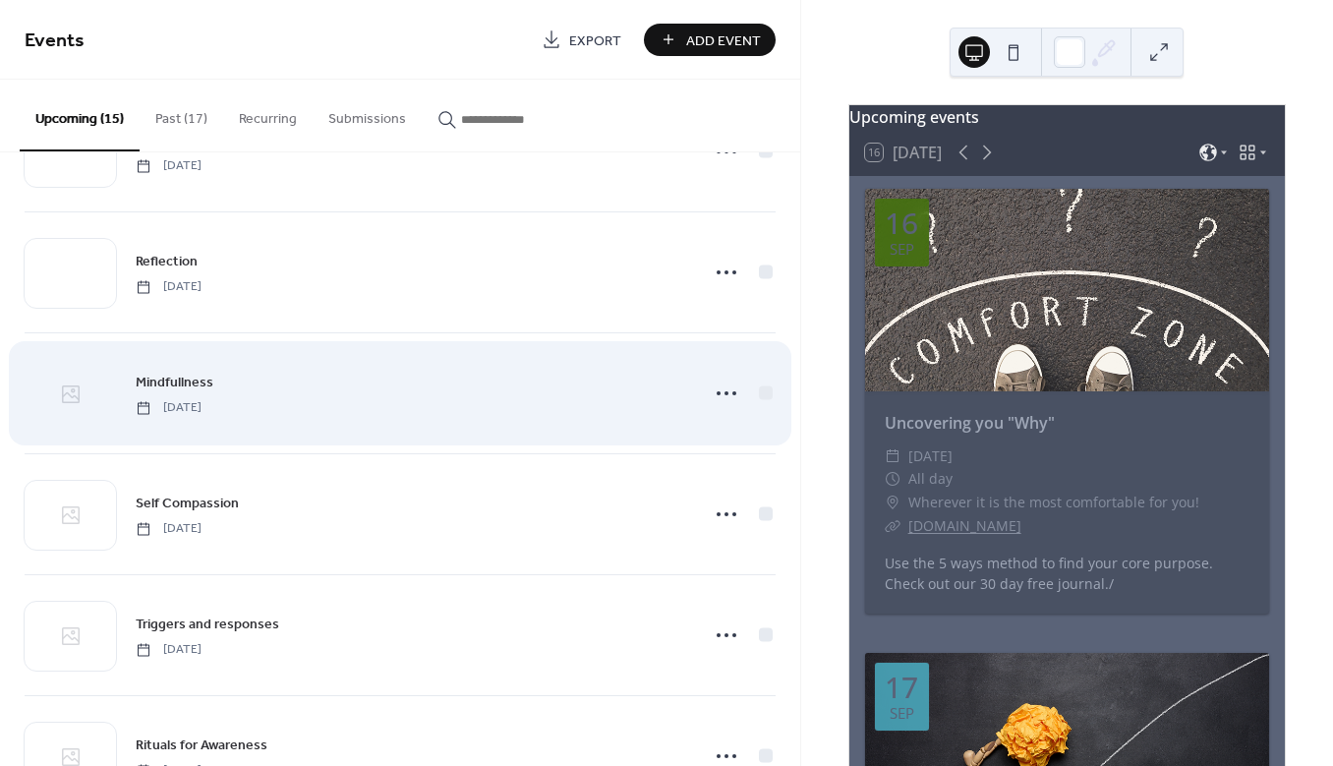
click at [98, 399] on div at bounding box center [70, 394] width 91 height 69
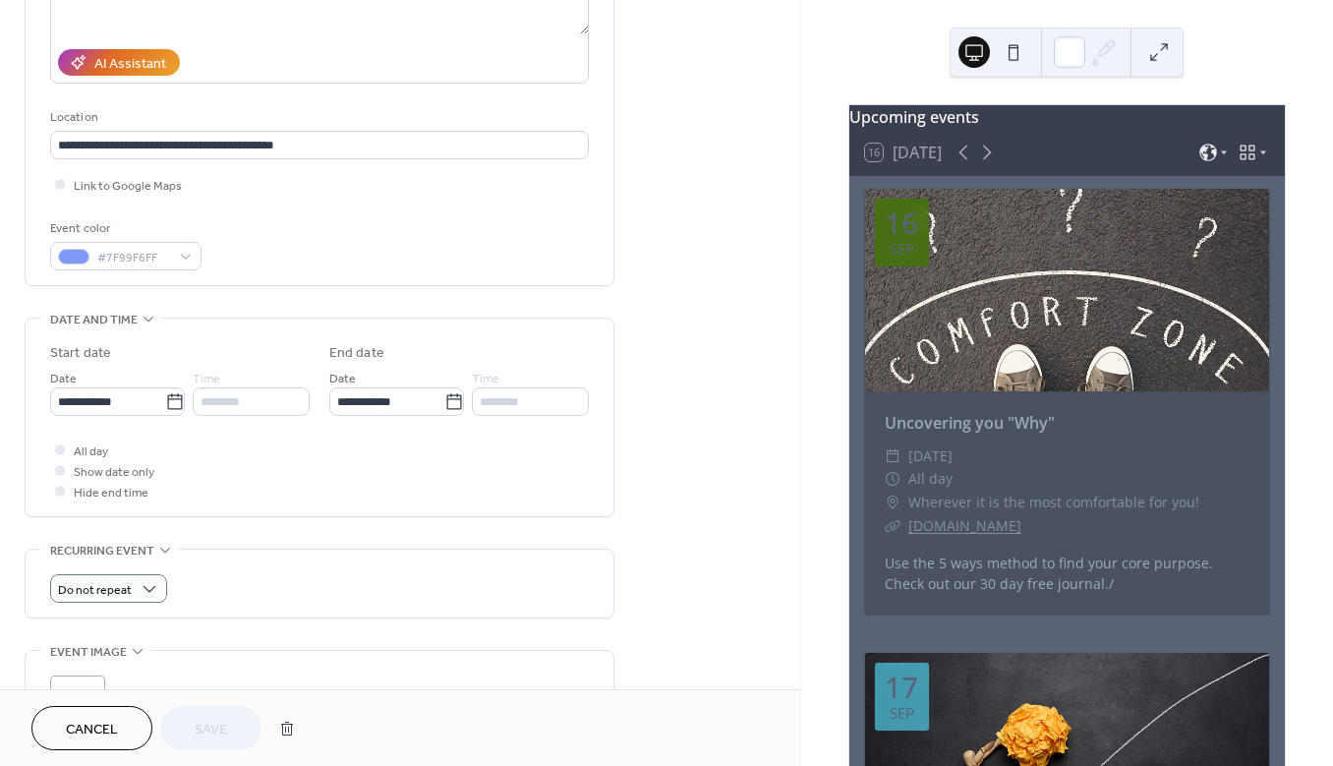
scroll to position [325, 0]
click at [96, 682] on div ";" at bounding box center [77, 699] width 55 height 55
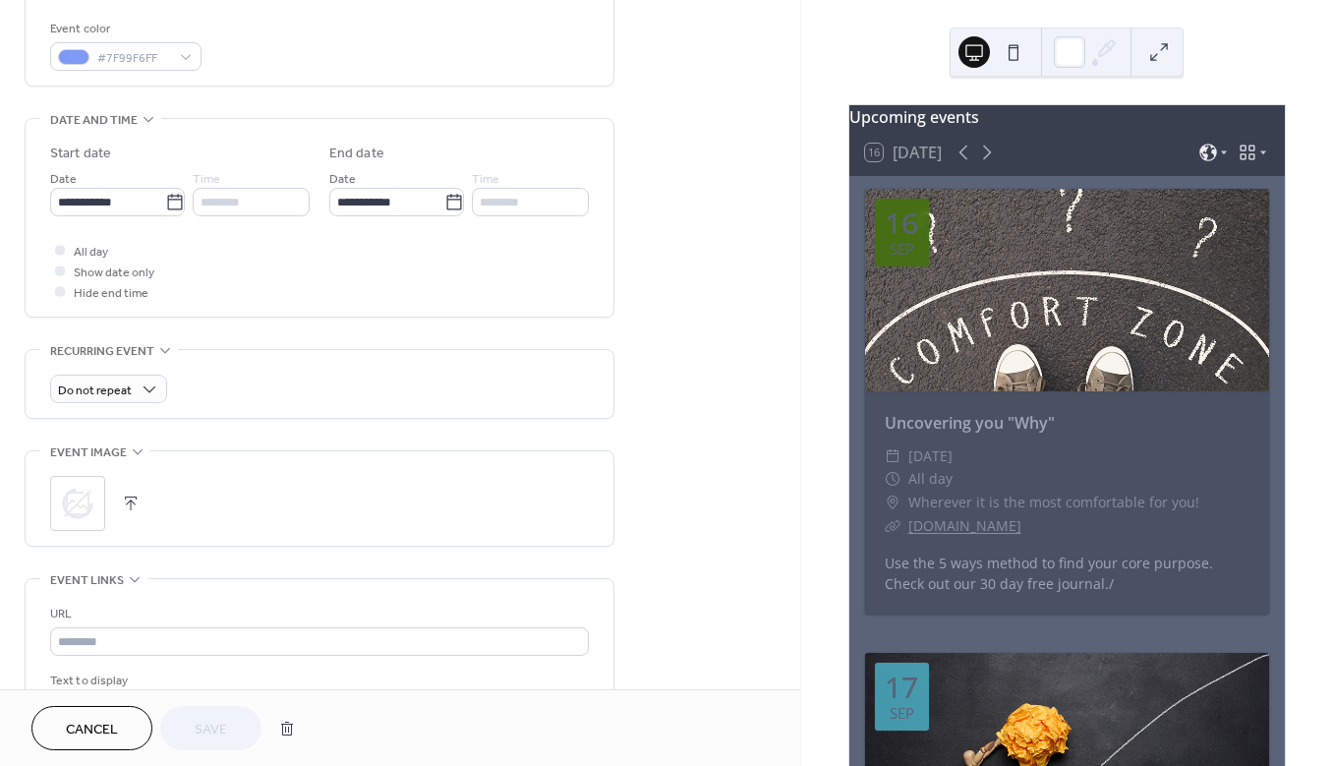
scroll to position [535, 0]
